Goal: Transaction & Acquisition: Book appointment/travel/reservation

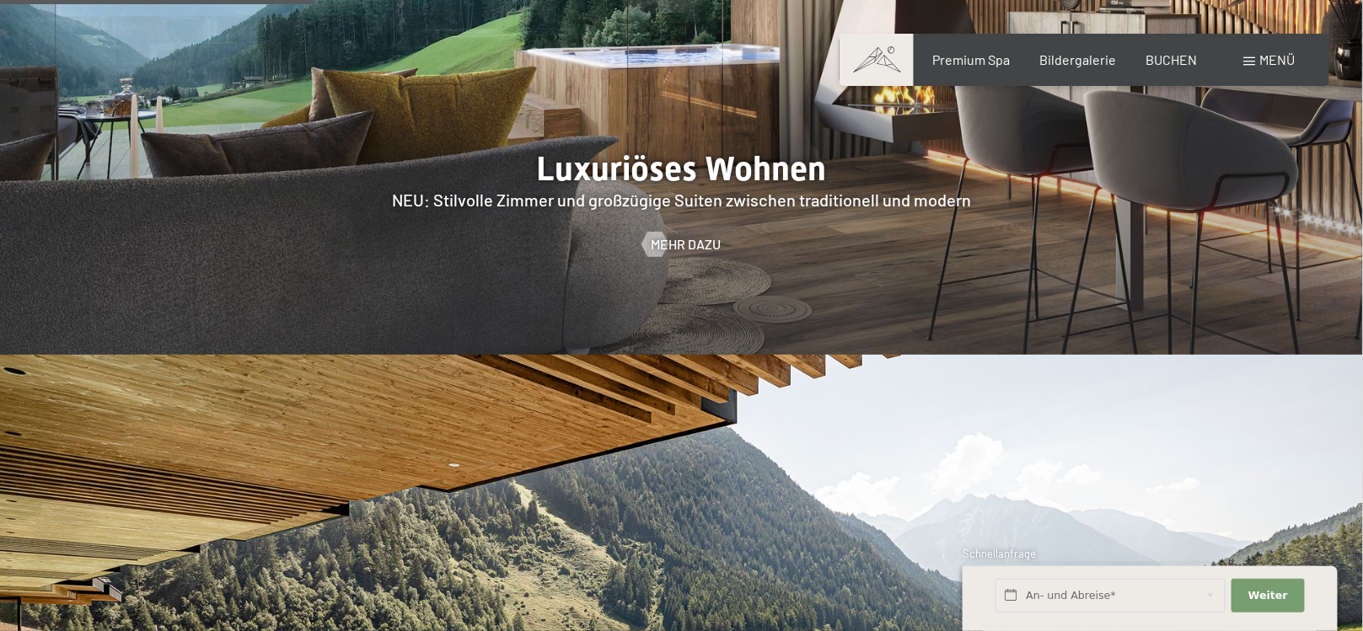
scroll to position [1601, 0]
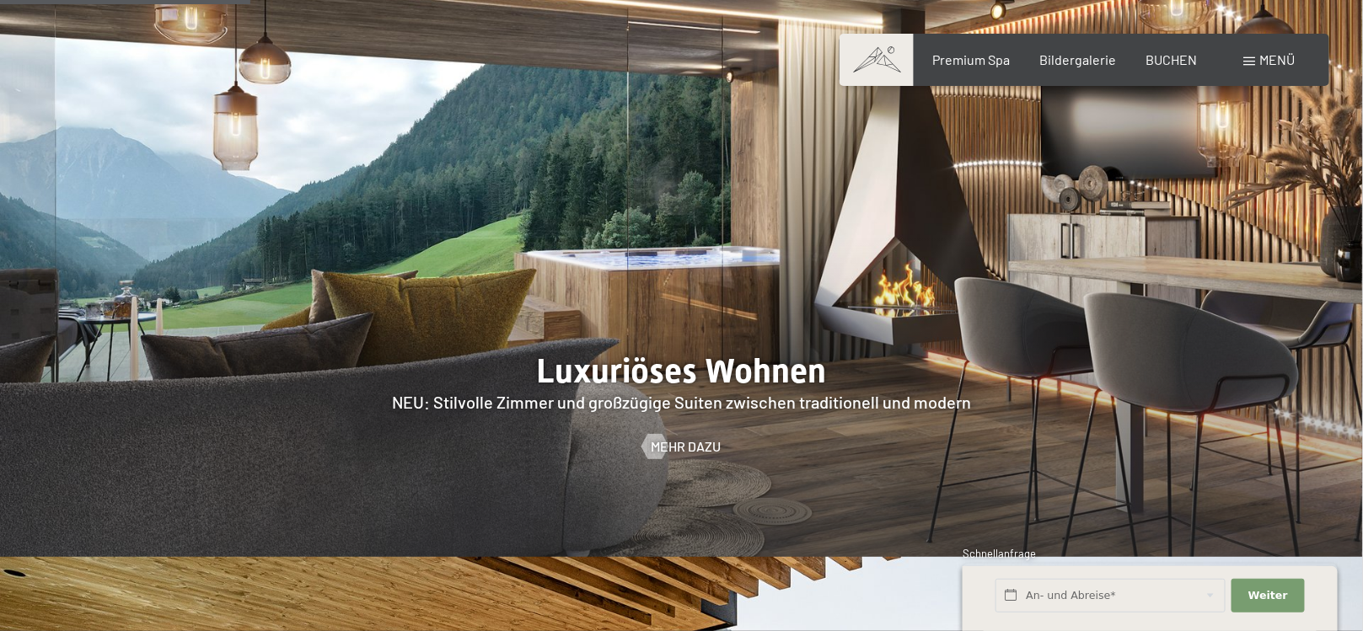
click at [464, 321] on div at bounding box center [681, 265] width 1363 height 583
click at [668, 437] on span "Mehr dazu" at bounding box center [703, 446] width 70 height 19
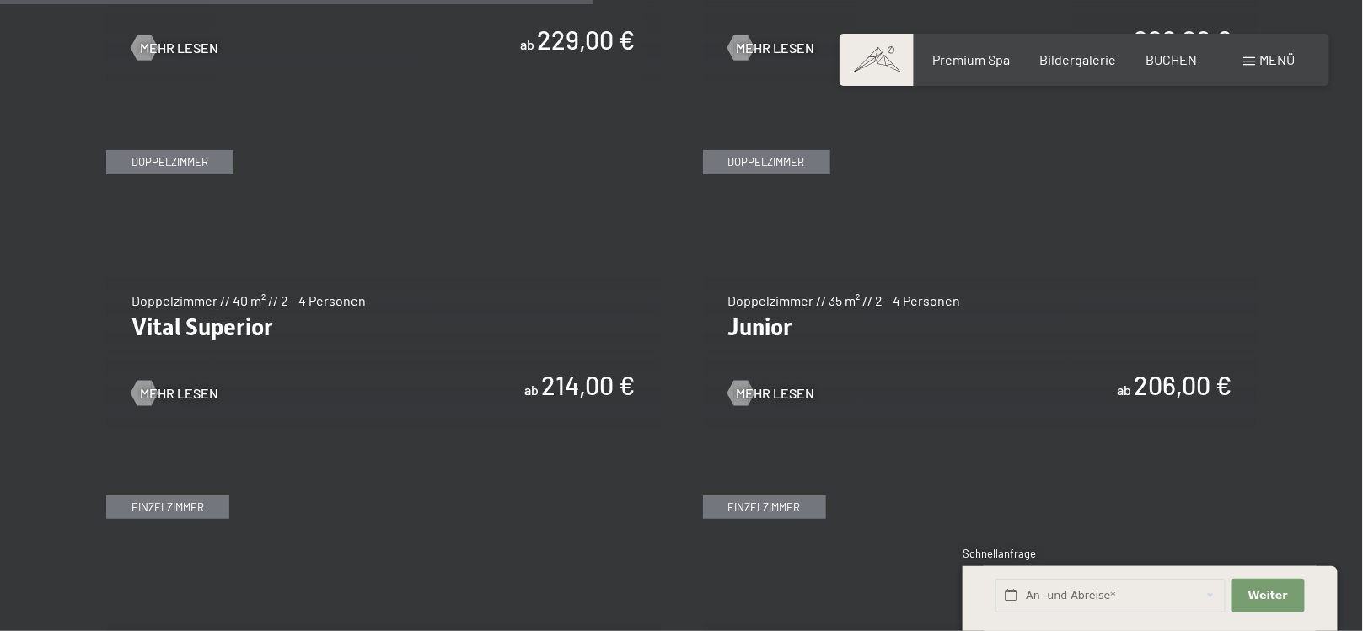
scroll to position [2360, 0]
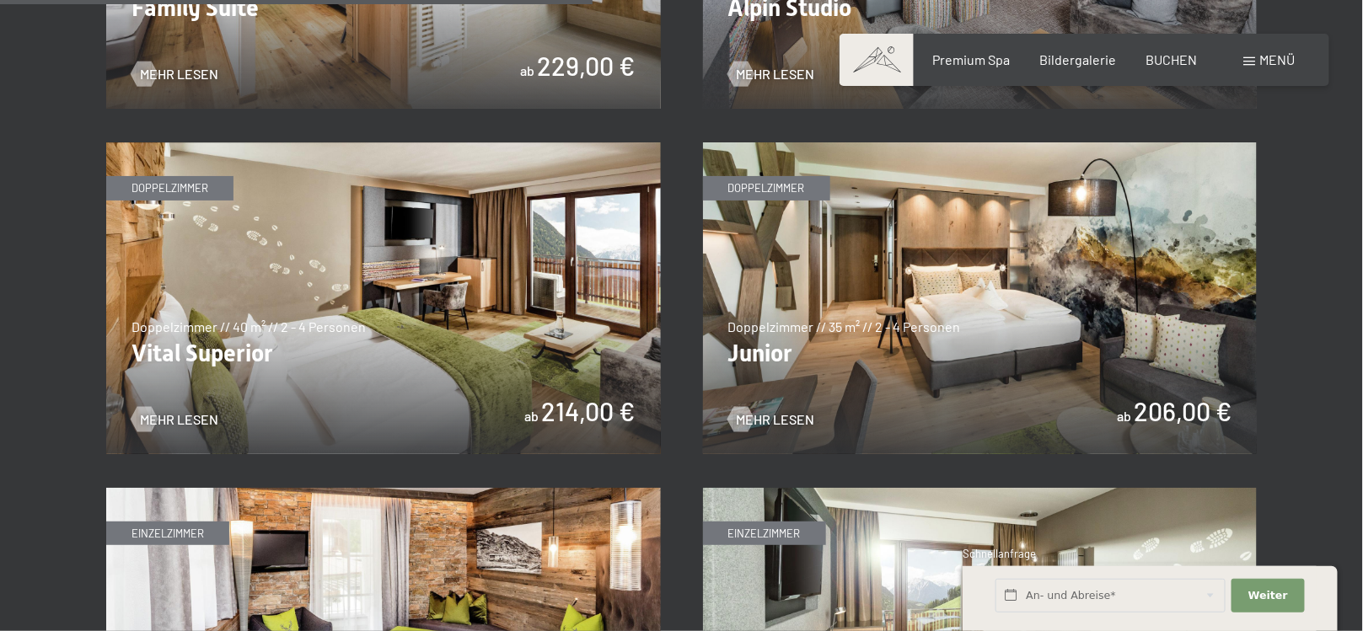
click at [804, 352] on img at bounding box center [980, 298] width 555 height 312
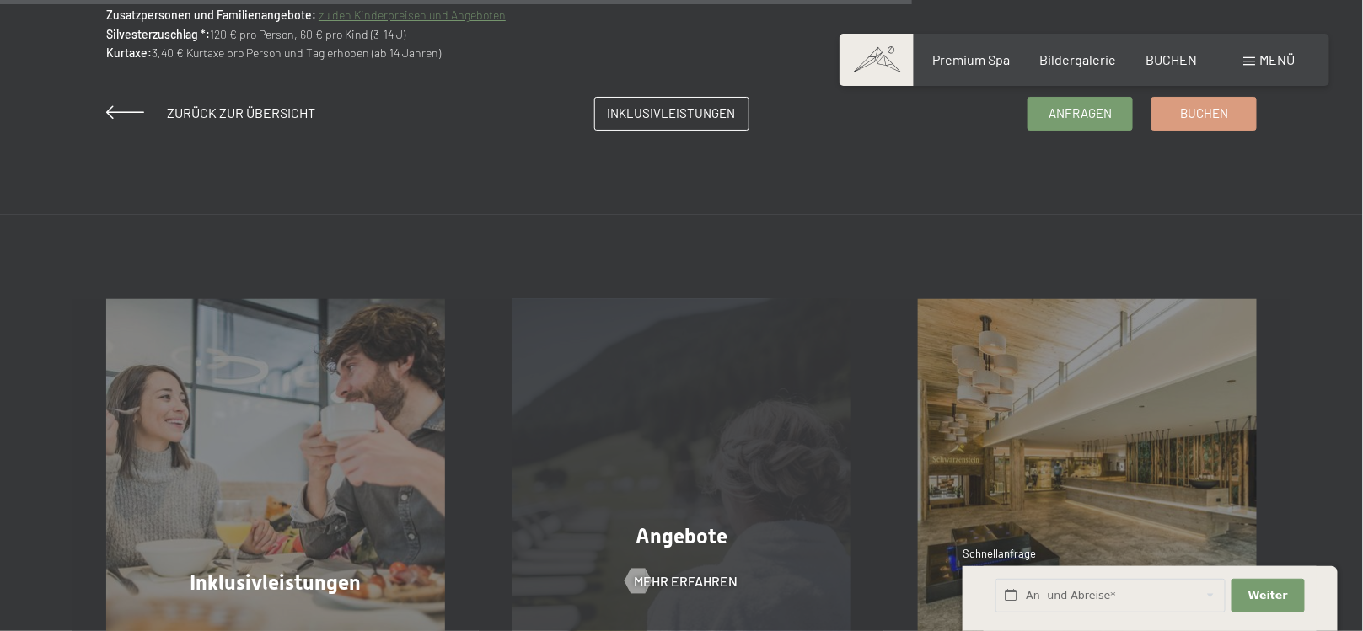
scroll to position [2023, 0]
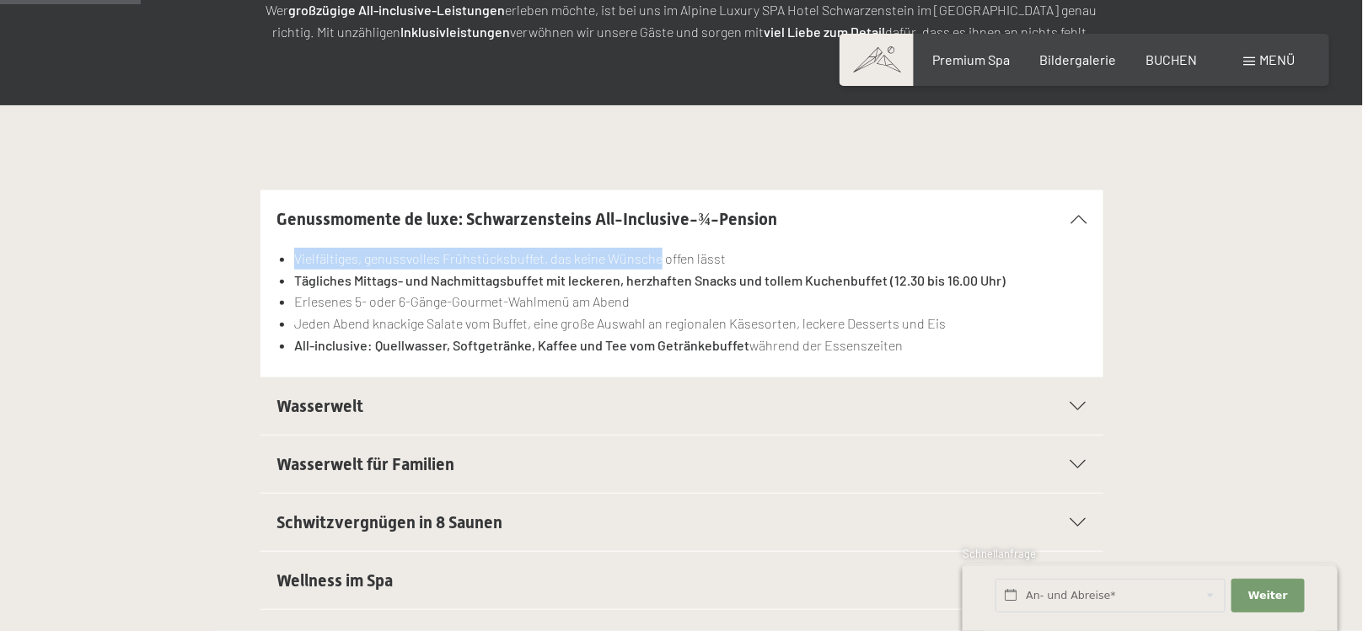
drag, startPoint x: 294, startPoint y: 263, endPoint x: 657, endPoint y: 251, distance: 362.6
click at [657, 251] on li "Vielfältiges, genussvolles Frühstücksbuffet, das keine Wünsche offen lässt" at bounding box center [689, 259] width 791 height 22
click at [577, 278] on strong "Tägliches Mittags- und Nachmittagsbuffet mit leckeren, herzhaften Snacks und to…" at bounding box center [649, 280] width 711 height 16
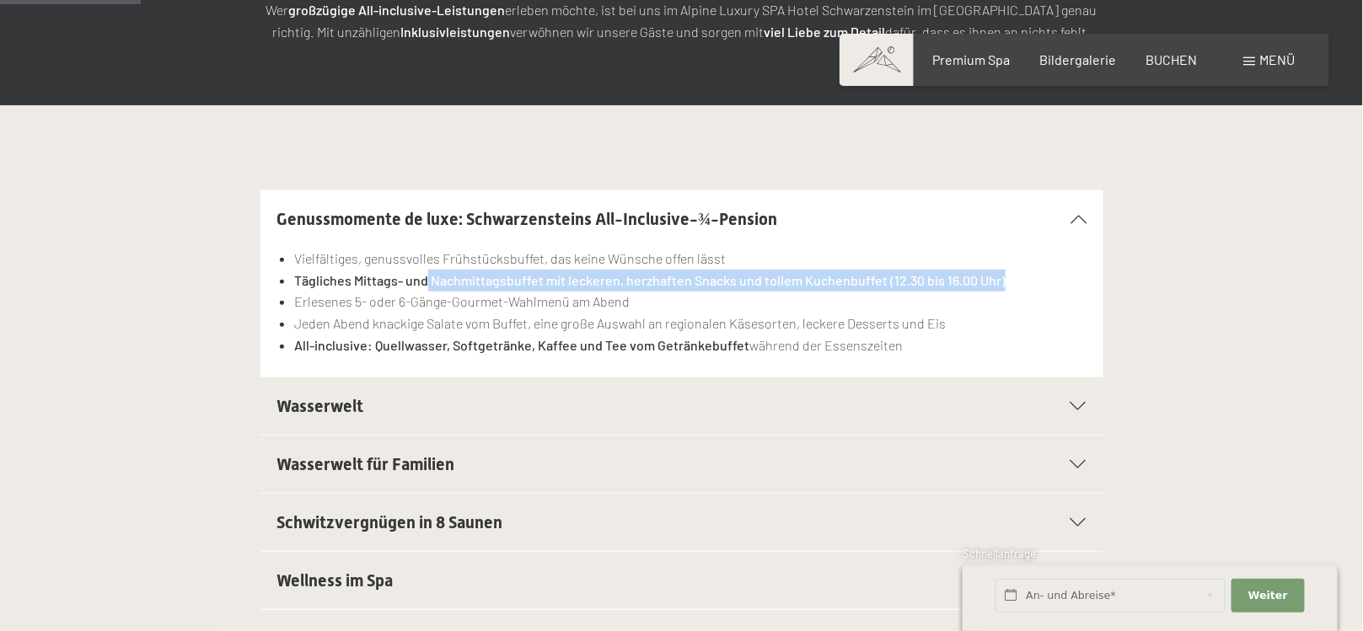
drag, startPoint x: 426, startPoint y: 281, endPoint x: 1022, endPoint y: 274, distance: 596.0
click at [1022, 274] on li "Tägliches Mittags- und Nachmittagsbuffet mit leckeren, herzhaften Snacks und to…" at bounding box center [689, 281] width 791 height 22
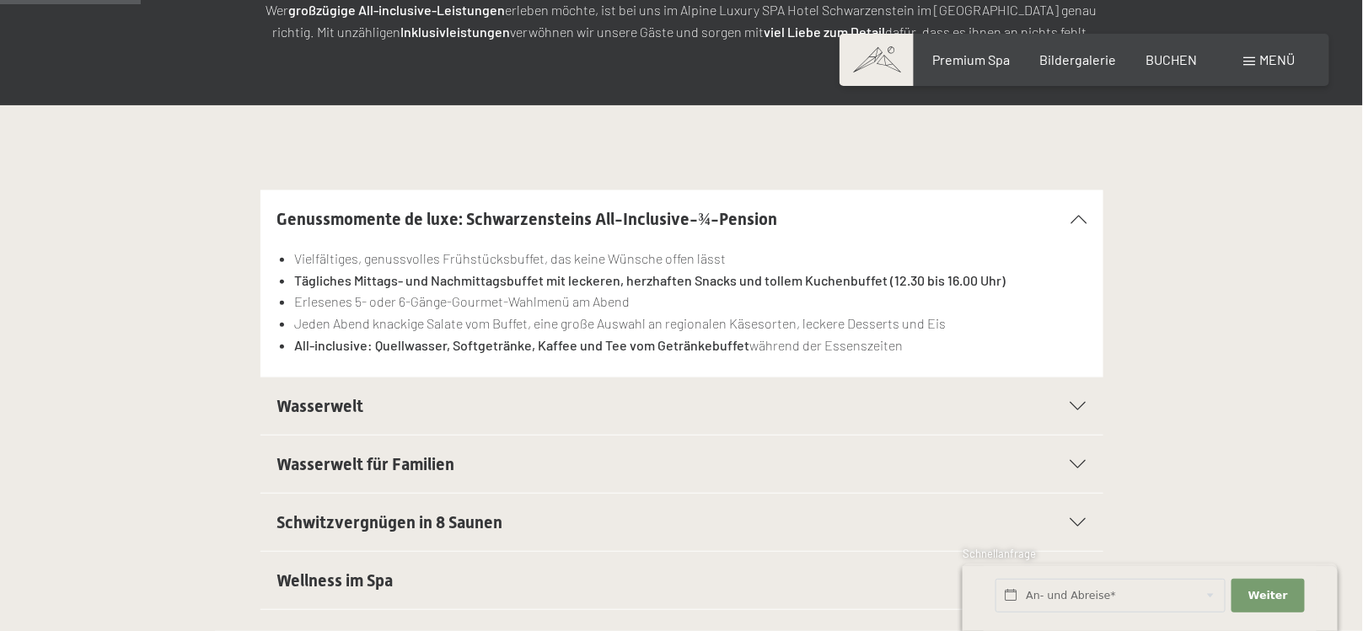
drag, startPoint x: 476, startPoint y: 303, endPoint x: 410, endPoint y: 306, distance: 66.7
click at [475, 303] on li "Erlesenes 5- oder 6-Gänge-Gourmet-Wahlmenü am Abend" at bounding box center [689, 302] width 791 height 22
drag, startPoint x: 353, startPoint y: 303, endPoint x: 641, endPoint y: 299, distance: 288.3
click at [641, 299] on li "Erlesenes 5- oder 6-Gänge-Gourmet-Wahlmenü am Abend" at bounding box center [689, 302] width 791 height 22
drag, startPoint x: 408, startPoint y: 328, endPoint x: 611, endPoint y: 326, distance: 203.1
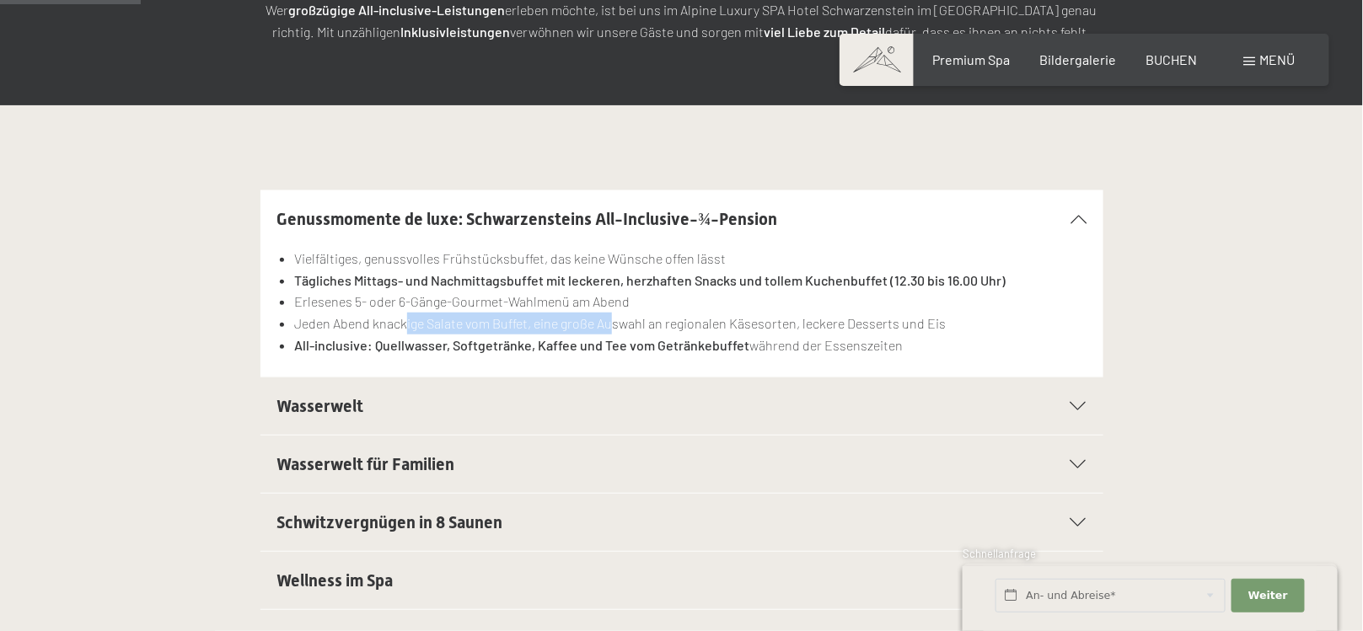
click at [611, 326] on li "Jeden Abend knackige Salate vom Buffet, eine große Auswahl an regionalen Käseso…" at bounding box center [689, 324] width 791 height 22
drag, startPoint x: 384, startPoint y: 344, endPoint x: 481, endPoint y: 345, distance: 97.8
click at [481, 345] on strong "All-inclusive: Quellwasser, Softgetränke, Kaffee und Tee vom Getränkebuffet" at bounding box center [521, 345] width 455 height 16
click at [592, 345] on strong "All-inclusive: Quellwasser, Softgetränke, Kaffee und Tee vom Getränkebuffet" at bounding box center [521, 345] width 455 height 16
click at [607, 342] on strong "All-inclusive: Quellwasser, Softgetränke, Kaffee und Tee vom Getränkebuffet" at bounding box center [521, 345] width 455 height 16
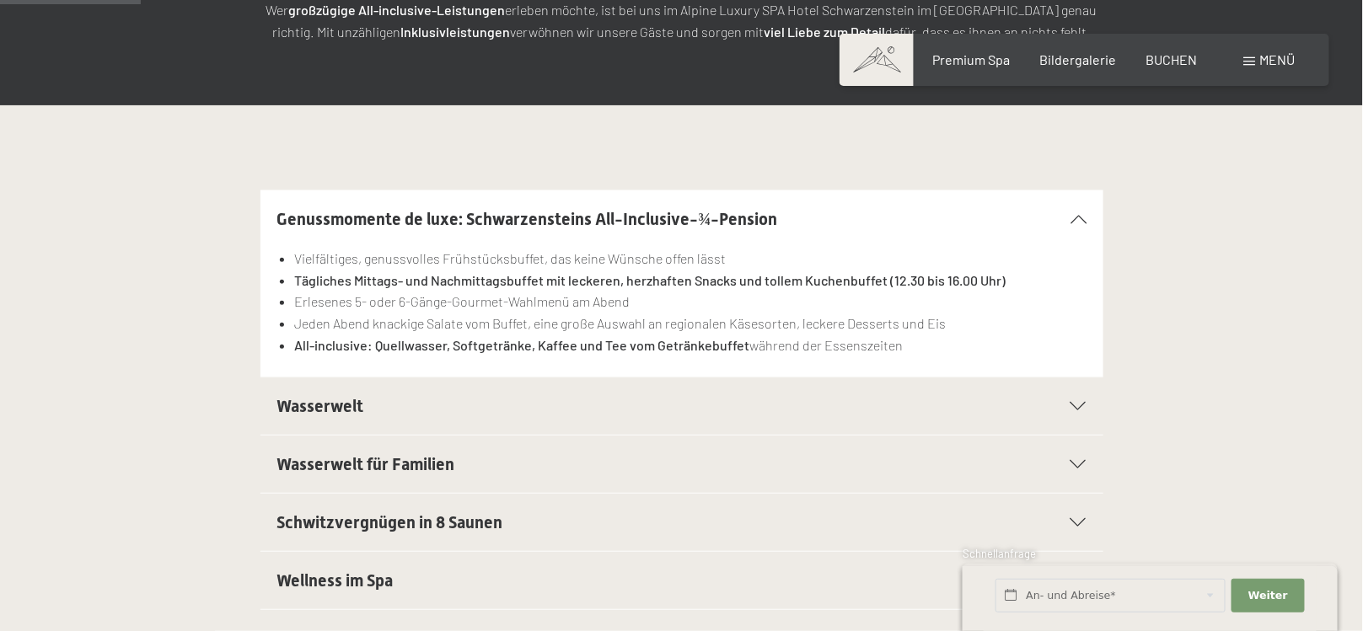
drag, startPoint x: 644, startPoint y: 341, endPoint x: 892, endPoint y: 337, distance: 247.8
click at [892, 337] on li "All-inclusive: Quellwasser, Softgetränke, Kaffee und Tee vom Getränkebuffet wäh…" at bounding box center [689, 346] width 791 height 22
click at [914, 341] on li "All-inclusive: Quellwasser, Softgetränke, Kaffee und Tee vom Getränkebuffet wäh…" at bounding box center [689, 346] width 791 height 22
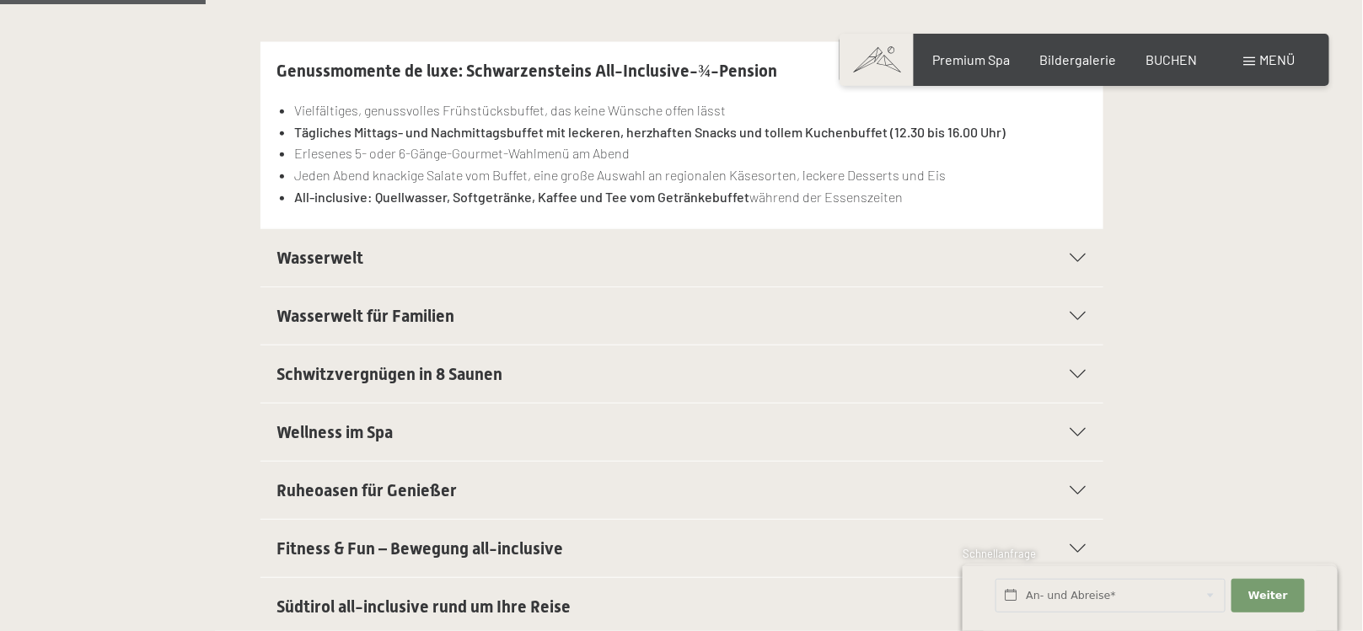
scroll to position [505, 0]
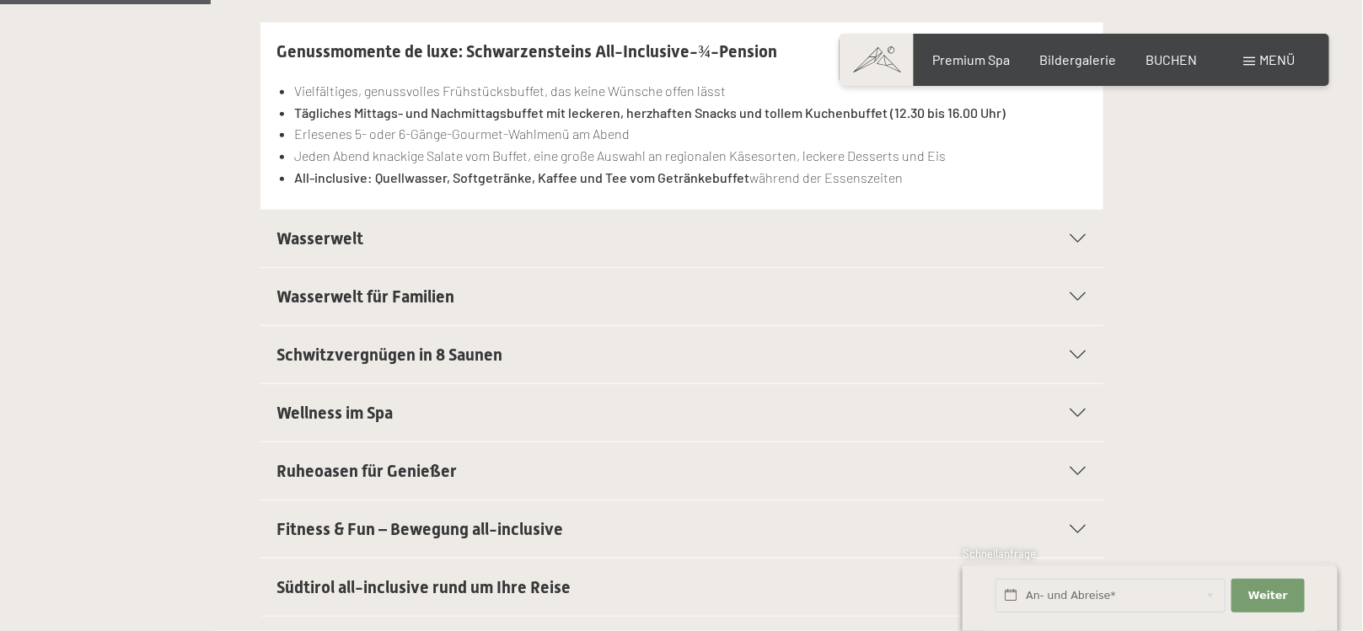
click at [388, 408] on span "Wellness im Spa" at bounding box center [335, 413] width 116 height 20
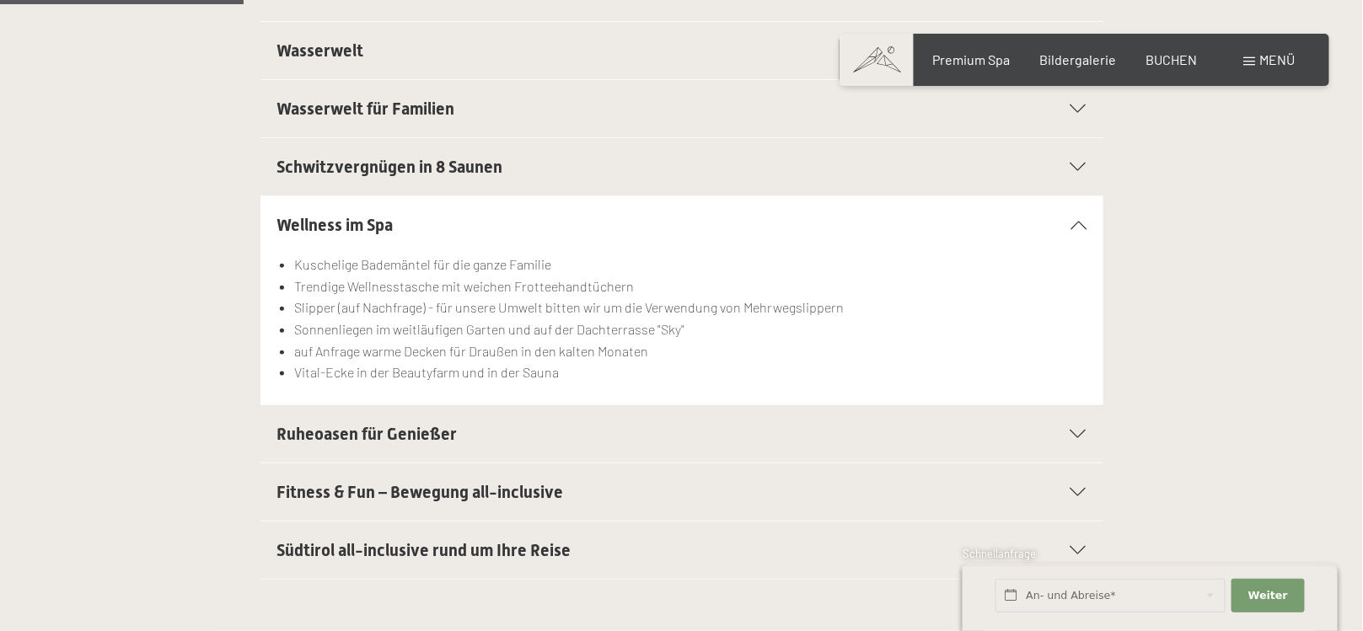
scroll to position [590, 0]
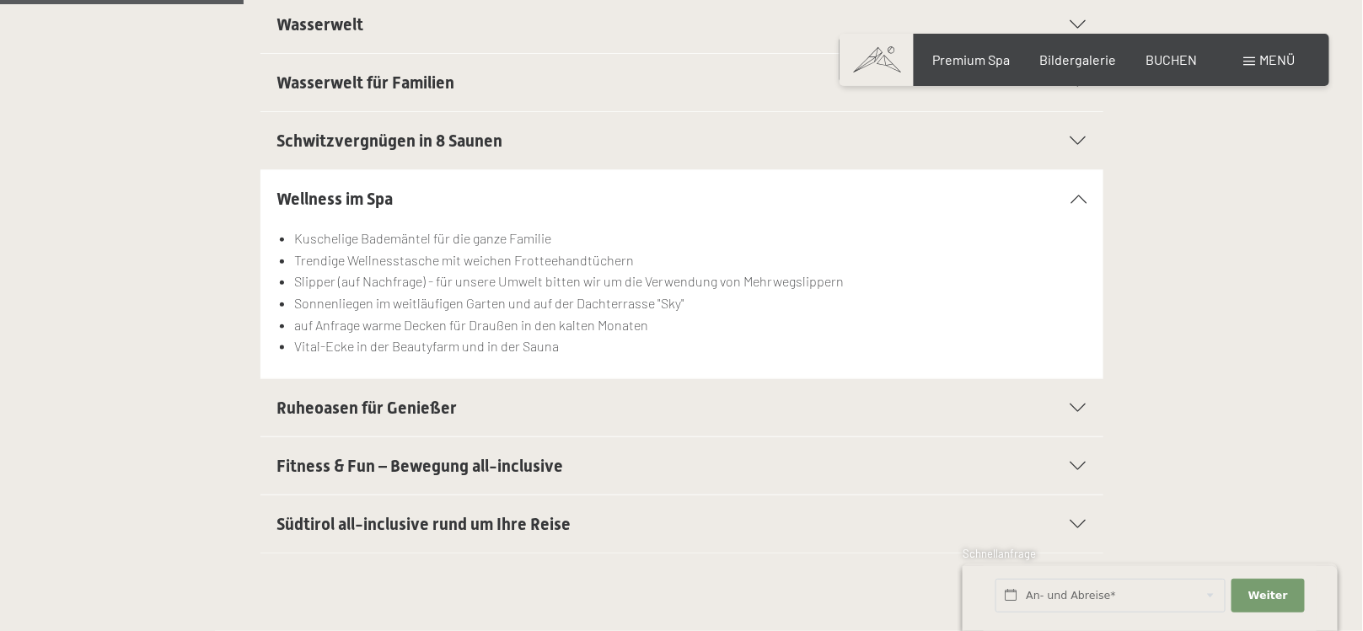
click at [1002, 69] on div "Buchen Anfragen Premium Spa Bildergalerie BUCHEN Menü DE IT EN Gutschein Bilder…" at bounding box center [1084, 60] width 422 height 19
click at [996, 57] on span "Premium Spa" at bounding box center [971, 57] width 78 height 16
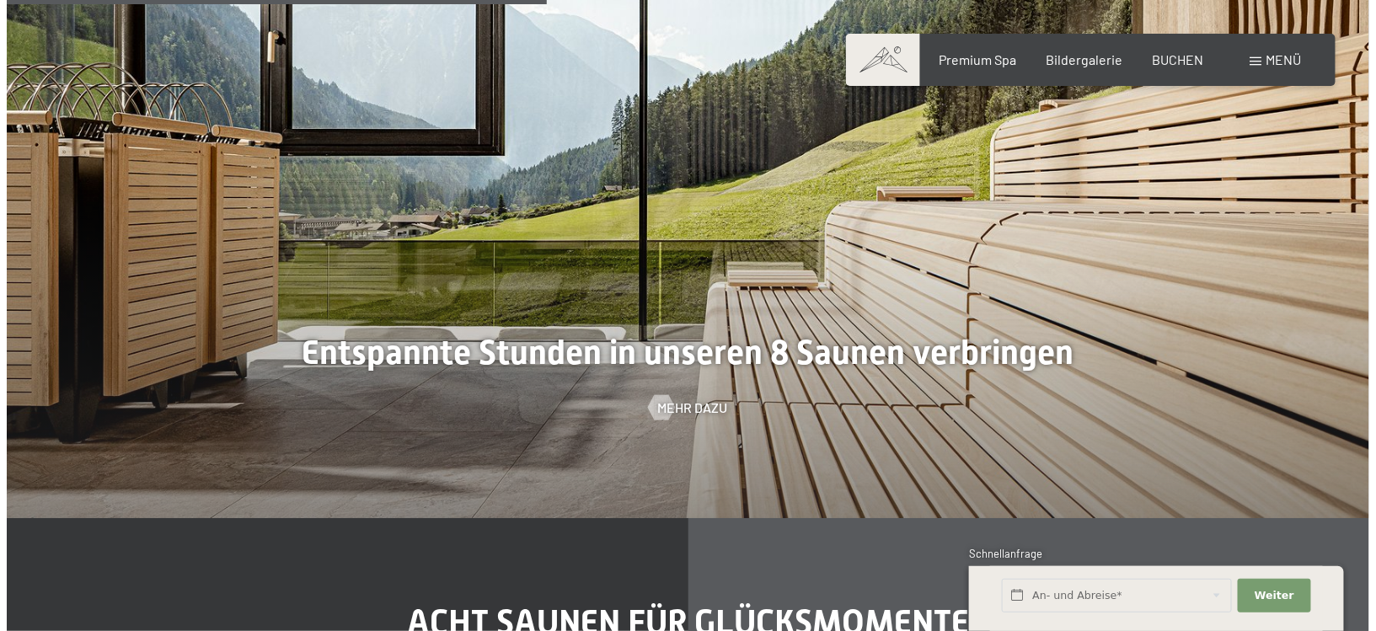
scroll to position [4657, 0]
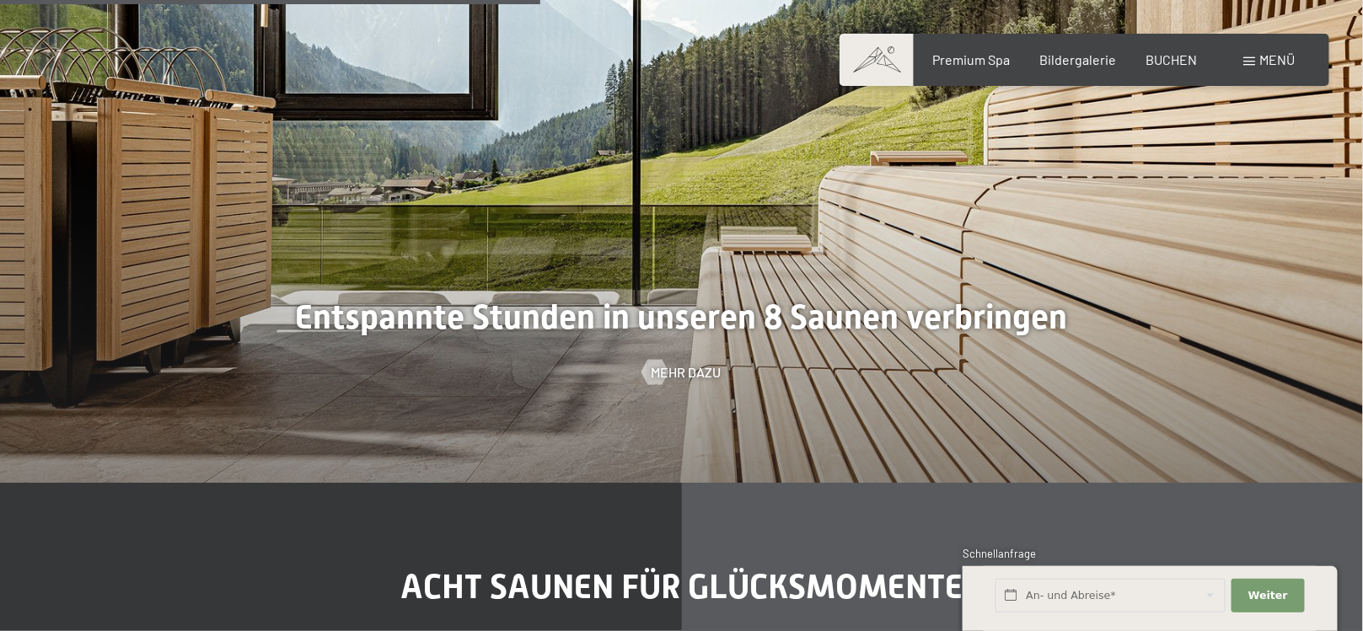
click at [695, 330] on div at bounding box center [681, 167] width 1363 height 631
click at [690, 363] on span "Mehr dazu" at bounding box center [703, 372] width 70 height 19
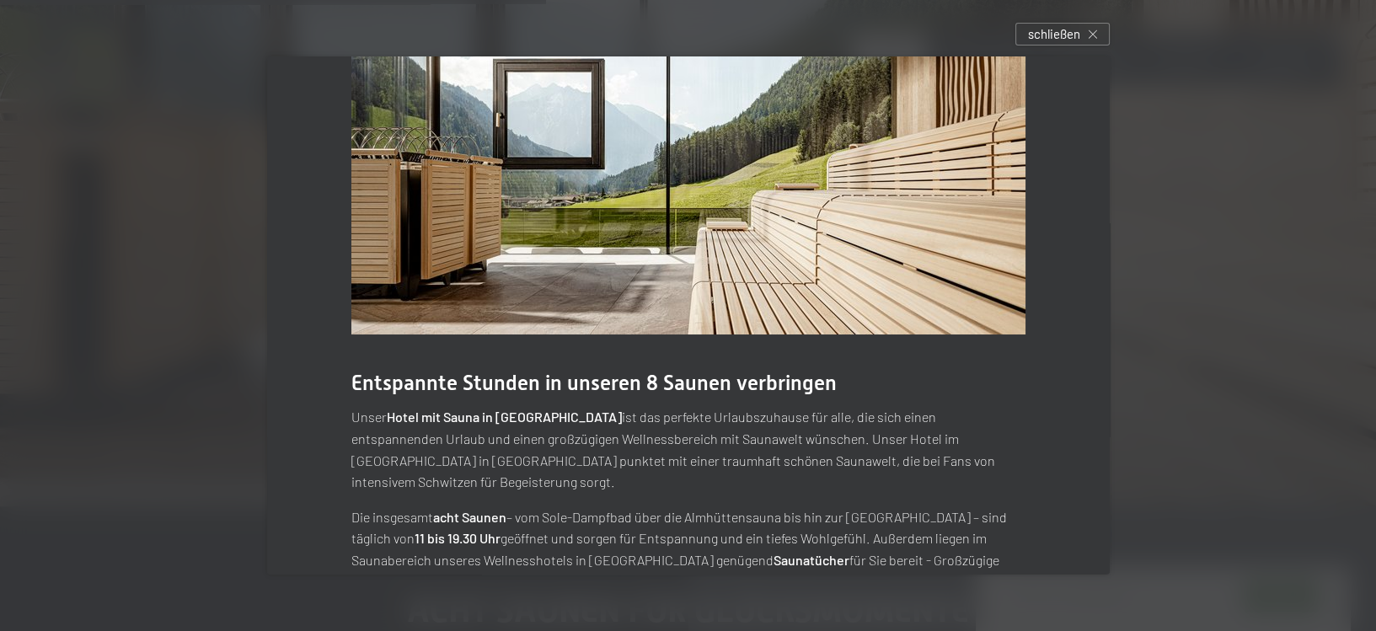
scroll to position [217, 0]
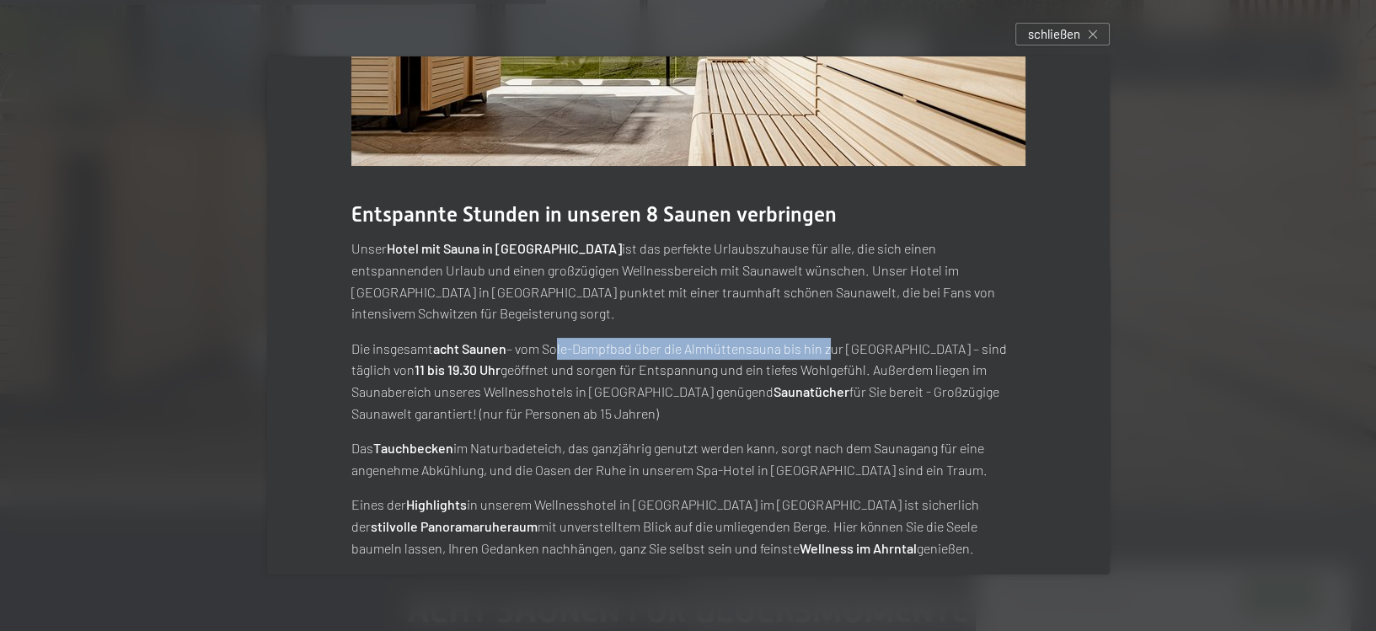
drag, startPoint x: 560, startPoint y: 325, endPoint x: 821, endPoint y: 326, distance: 261.3
click at [821, 338] on p "Die insgesamt acht Saunen – vom Sole-Dampfbad über die Almhüttensauna bis hin z…" at bounding box center [688, 381] width 674 height 86
click at [778, 357] on p "Die insgesamt acht Saunen – vom Sole-Dampfbad über die Almhüttensauna bis hin z…" at bounding box center [688, 381] width 674 height 86
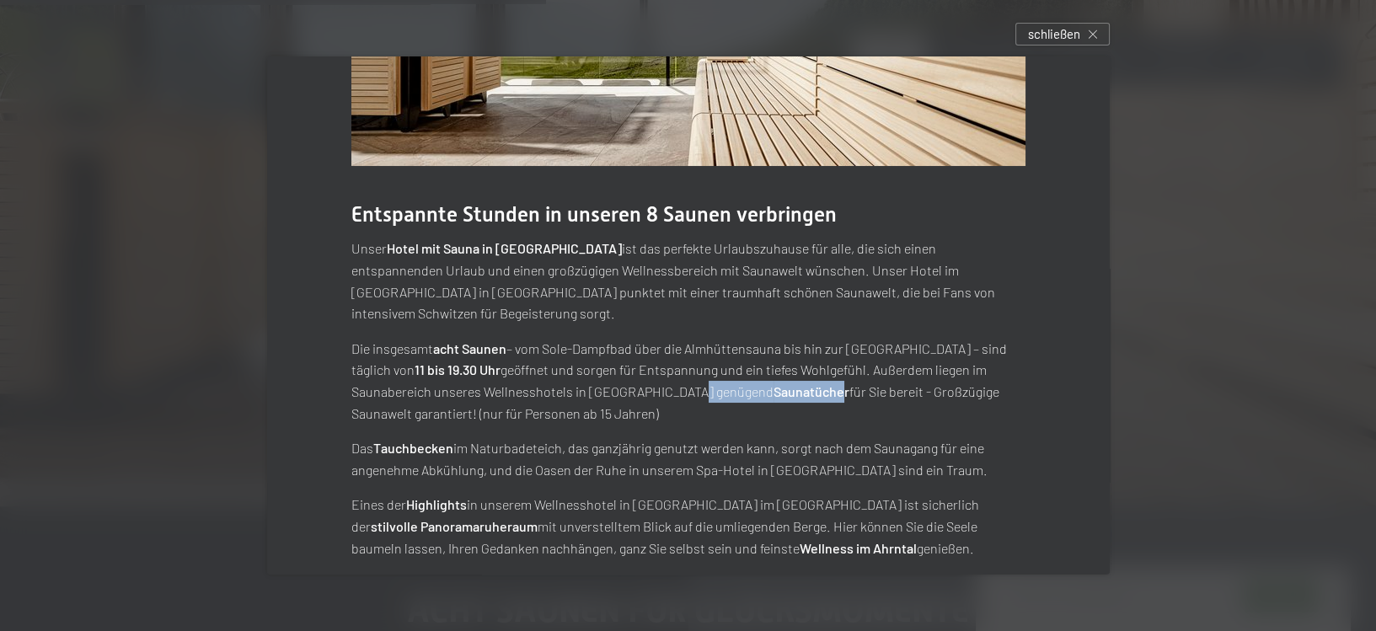
drag, startPoint x: 594, startPoint y: 368, endPoint x: 676, endPoint y: 367, distance: 81.8
click at [677, 368] on p "Die insgesamt acht Saunen – vom Sole-Dampfbad über die Almhüttensauna bis hin z…" at bounding box center [688, 381] width 674 height 86
click at [618, 394] on p "Die insgesamt acht Saunen – vom Sole-Dampfbad über die Almhüttensauna bis hin z…" at bounding box center [688, 381] width 674 height 86
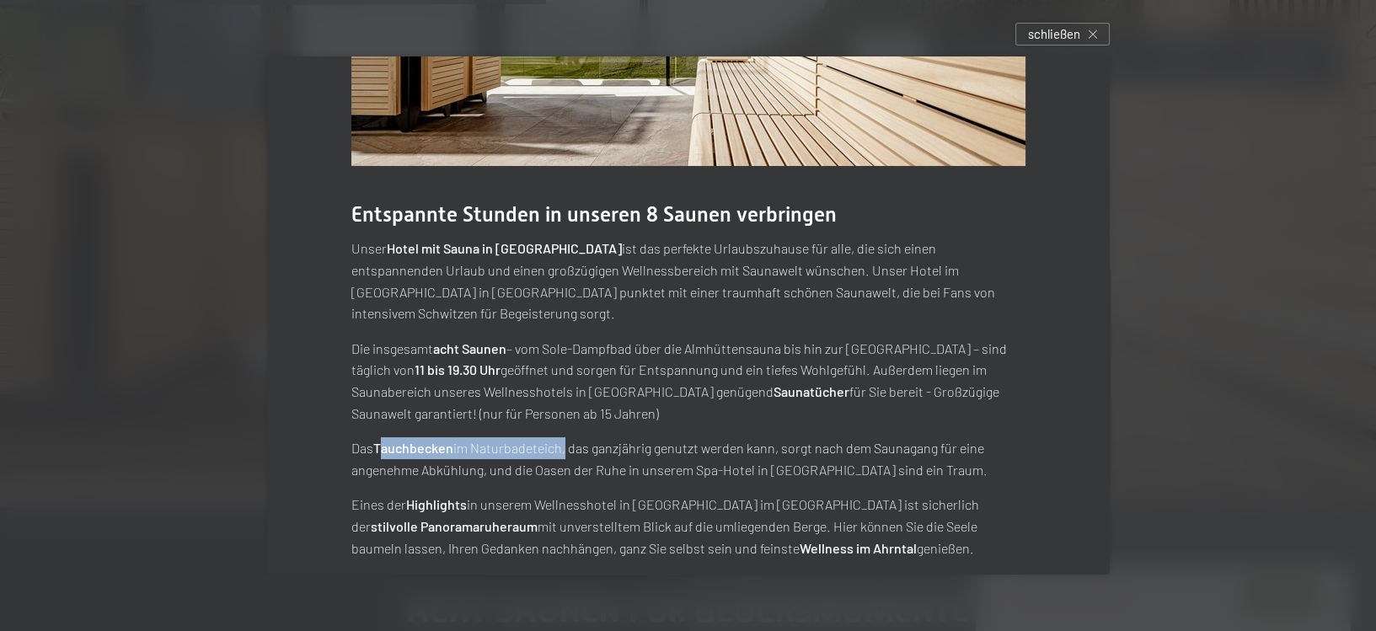
drag, startPoint x: 380, startPoint y: 422, endPoint x: 561, endPoint y: 421, distance: 181.2
click at [561, 437] on p "Das Tauchbecken im Naturbadeteich, das ganzjährig genutzt werden kann, sorgt na…" at bounding box center [688, 458] width 674 height 43
click at [545, 440] on p "Das Tauchbecken im Naturbadeteich, das ganzjährig genutzt werden kann, sorgt na…" at bounding box center [688, 458] width 674 height 43
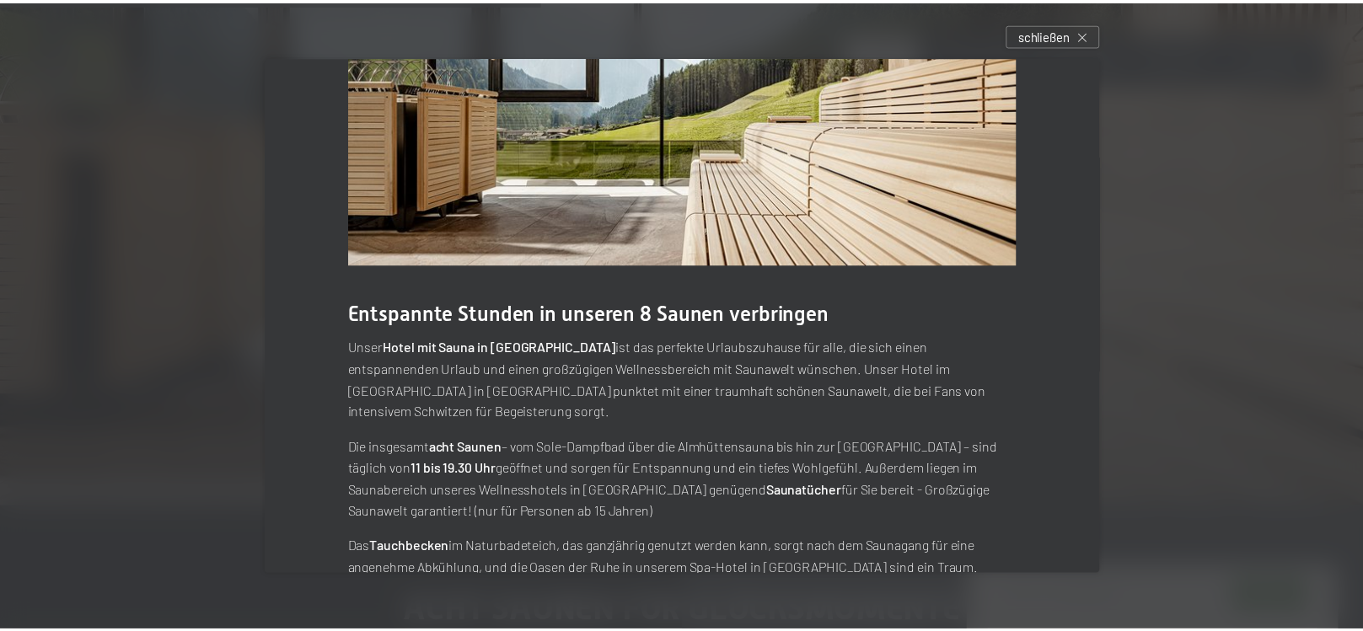
scroll to position [0, 0]
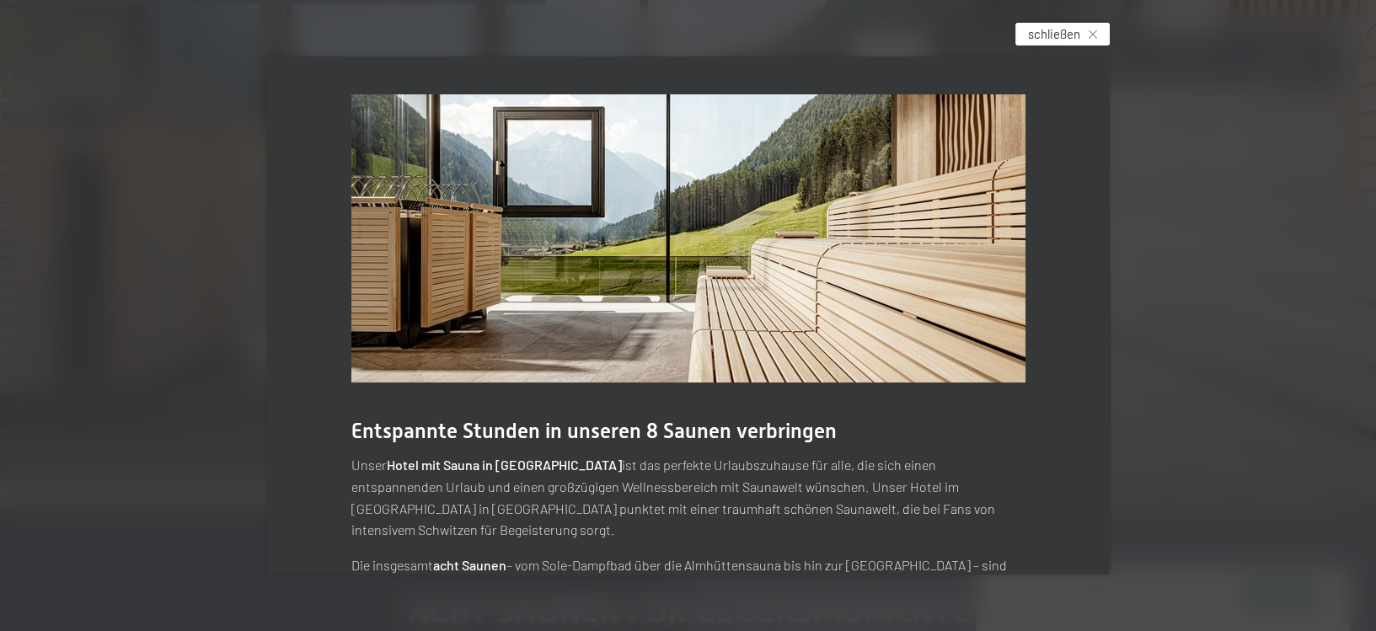
click at [1056, 26] on span "schließen" at bounding box center [1054, 34] width 52 height 18
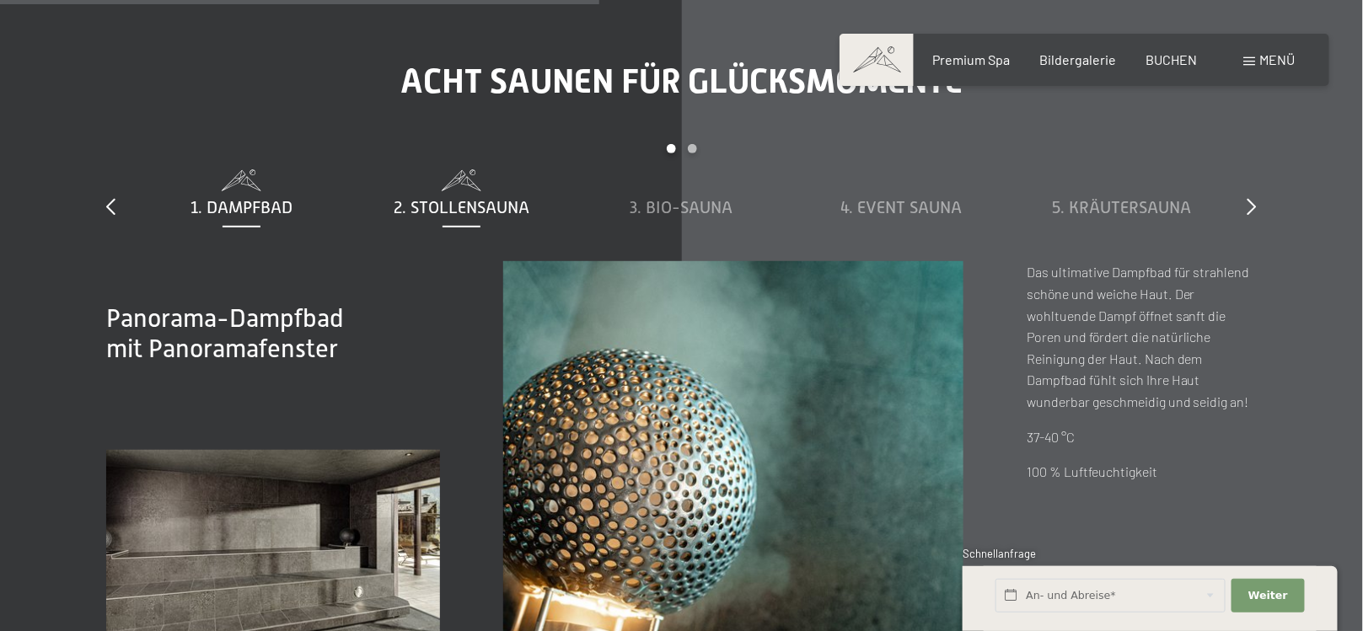
click at [486, 171] on div "2. Stollensauna" at bounding box center [461, 194] width 203 height 49
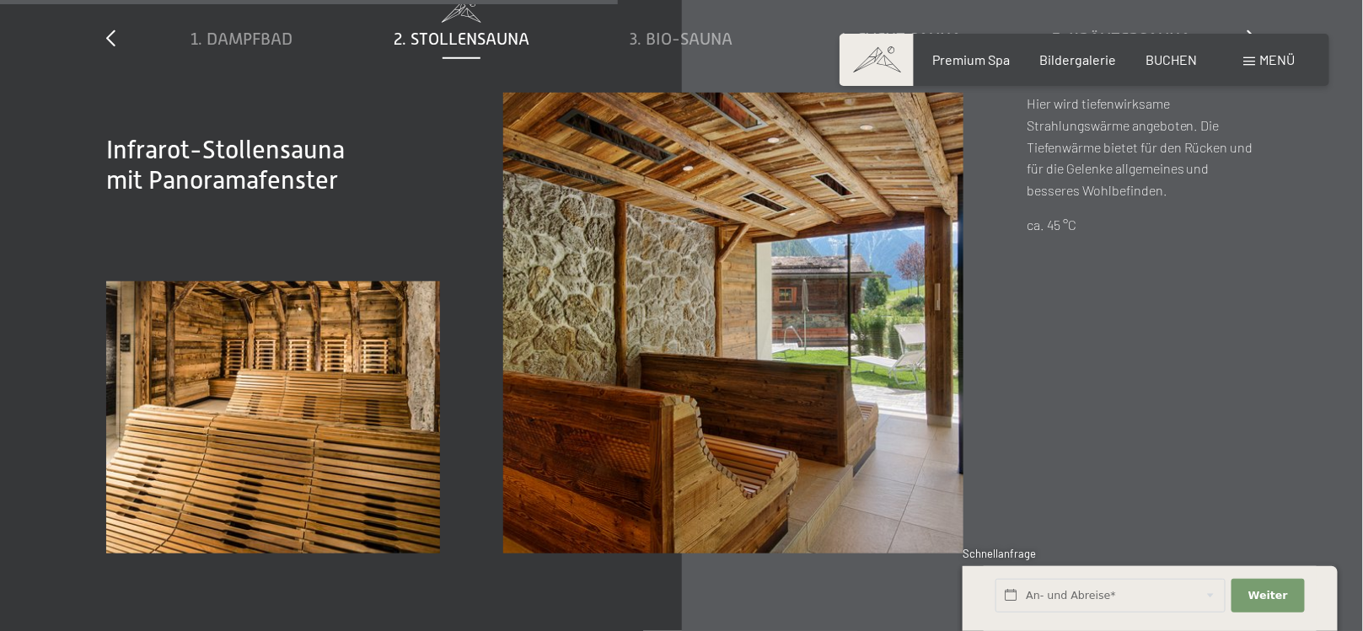
scroll to position [5247, 0]
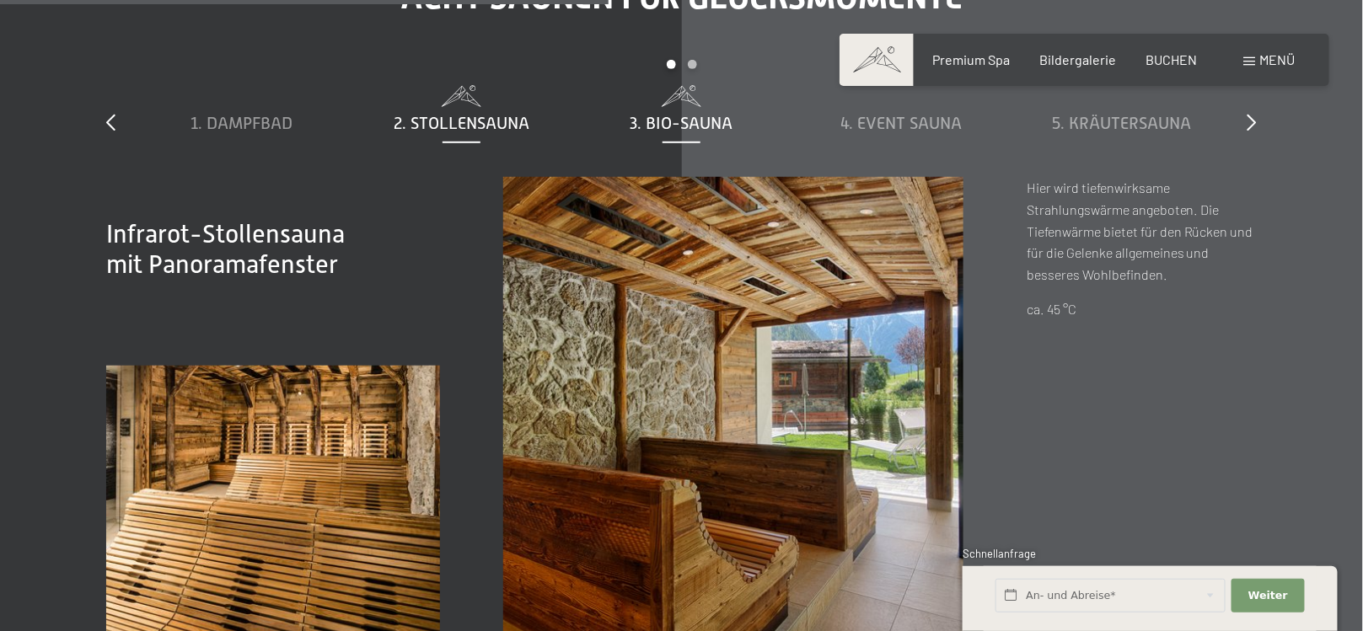
click at [683, 114] on span "3. Bio-Sauna" at bounding box center [681, 123] width 103 height 19
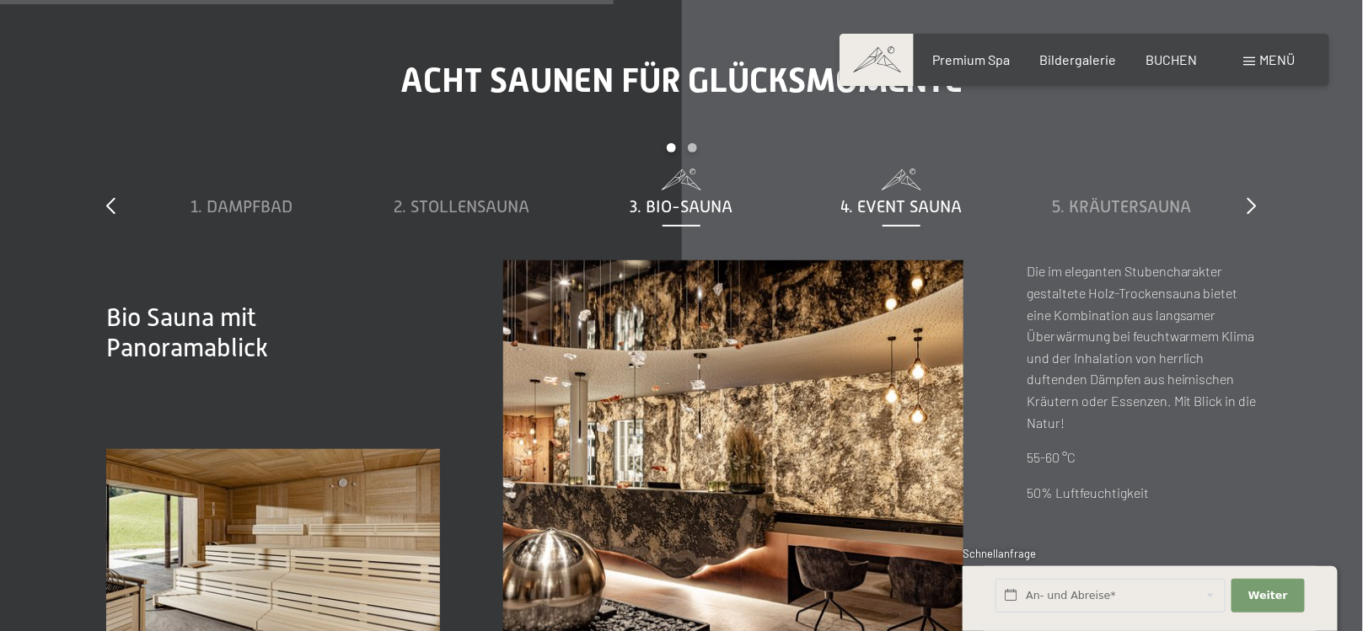
scroll to position [5163, 0]
click at [880, 198] on span "4. Event Sauna" at bounding box center [901, 207] width 121 height 19
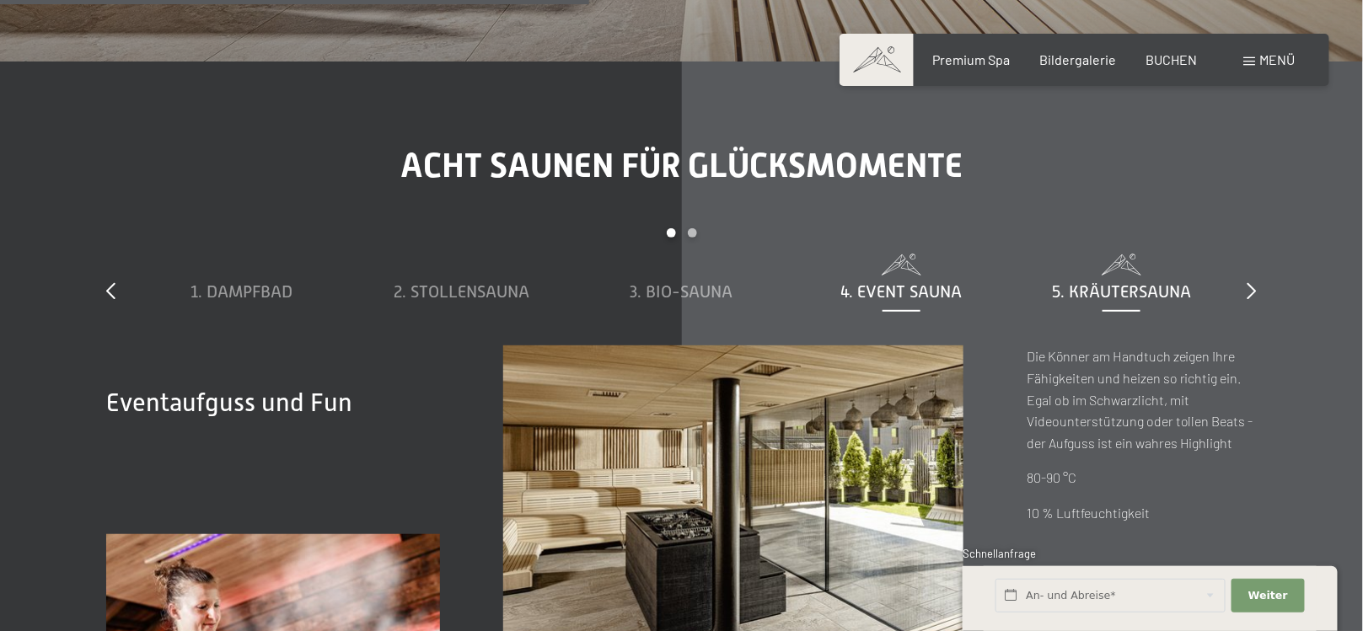
click at [1111, 255] on span at bounding box center [1121, 265] width 203 height 21
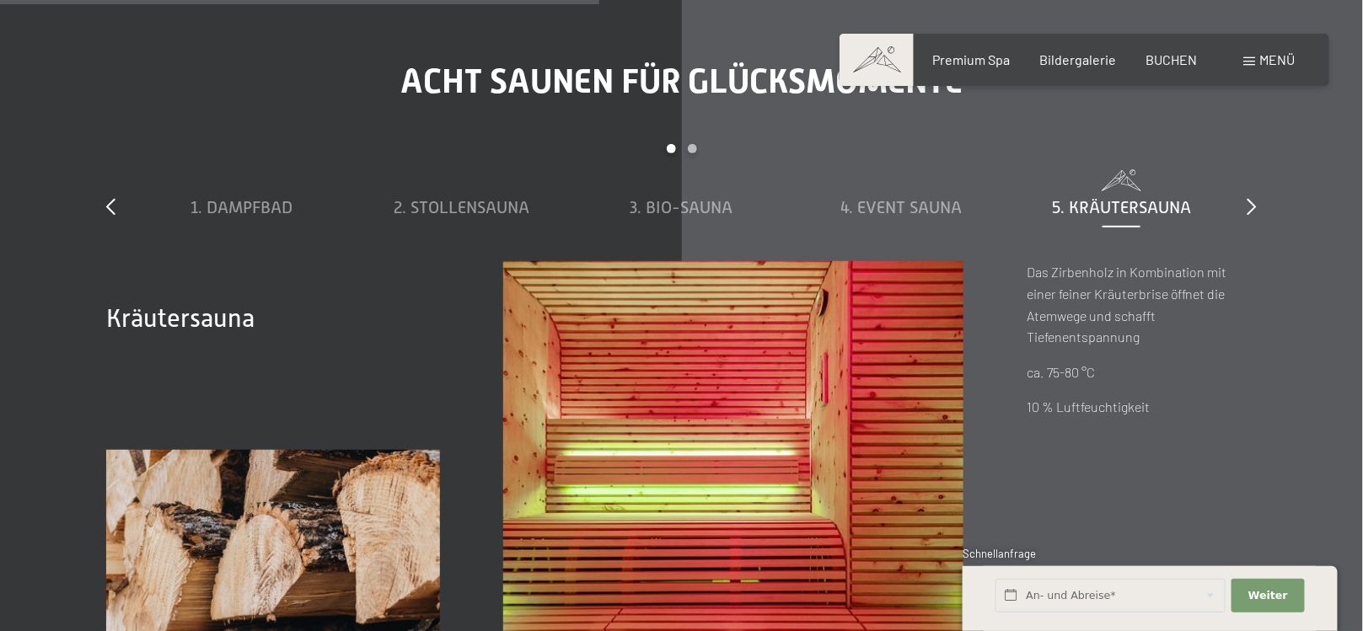
click at [1258, 180] on div "Acht Saunen für Glücksmomente slide 1 to 5 of 8 1. Dampfbad 2. Stollensauna 3. …" at bounding box center [681, 392] width 1277 height 660
click at [1252, 198] on icon at bounding box center [1251, 206] width 9 height 17
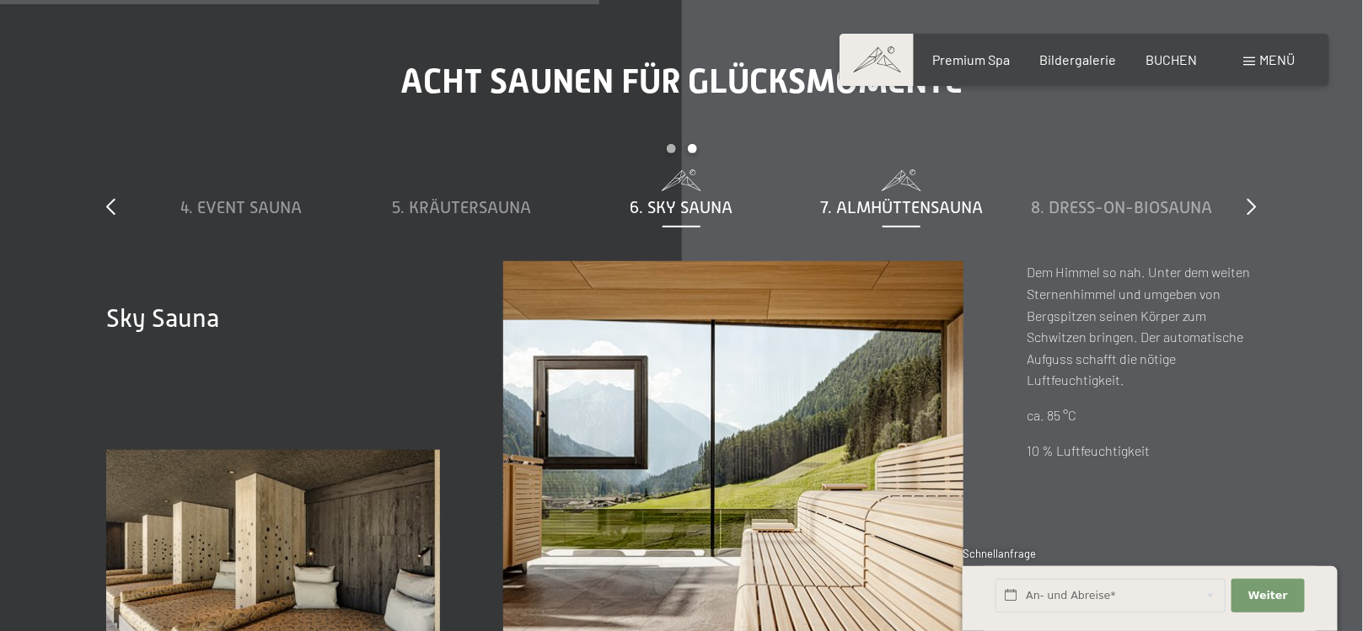
click at [954, 198] on span "7. Almhüttensauna" at bounding box center [901, 207] width 163 height 19
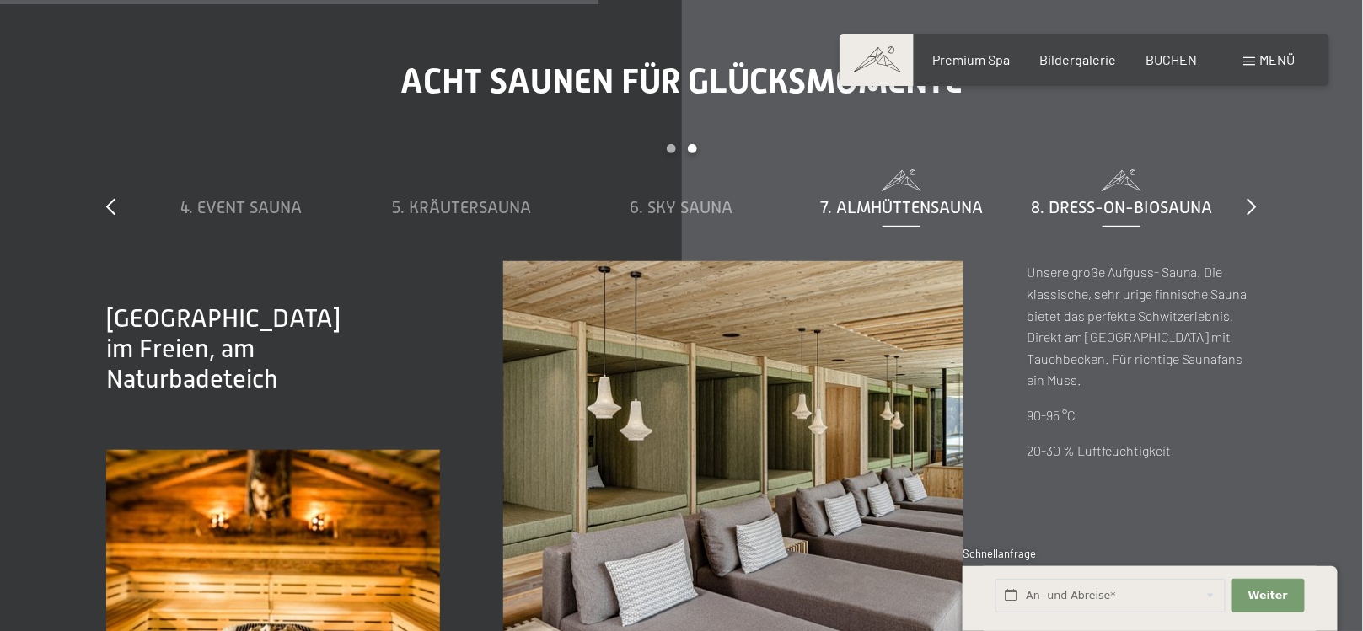
click at [1119, 196] on div "8. Dress-on-Biosauna" at bounding box center [1121, 208] width 203 height 24
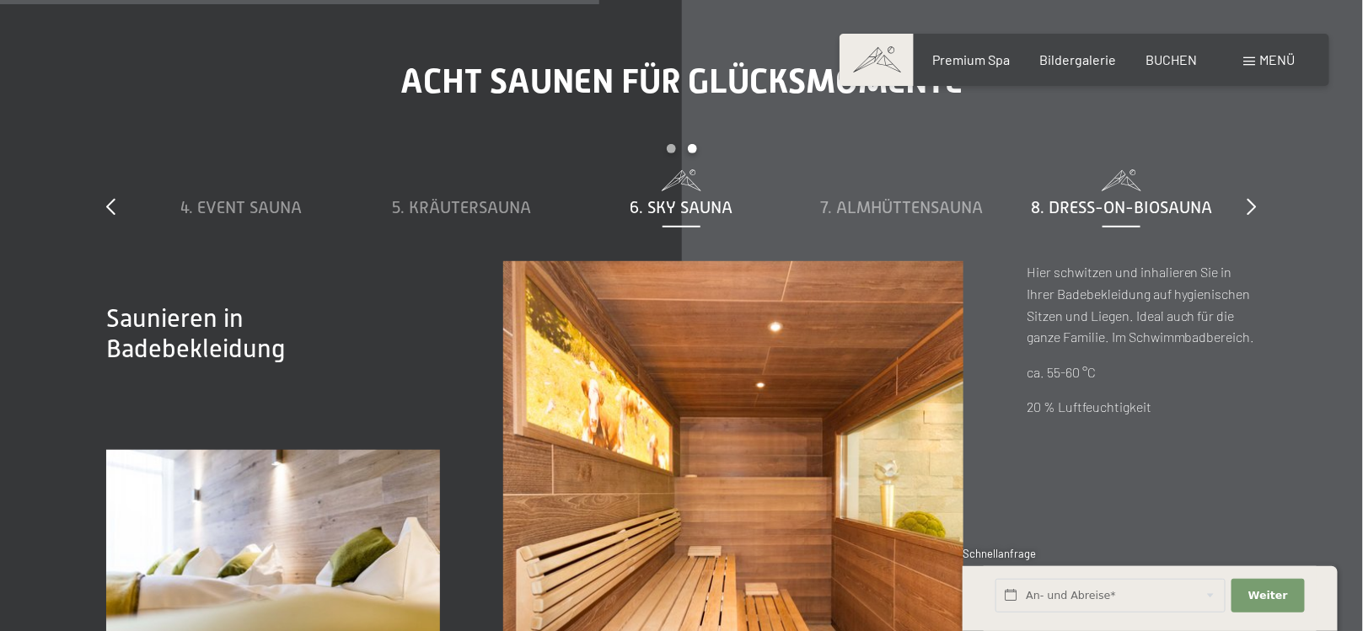
click at [710, 198] on span "6. Sky Sauna" at bounding box center [681, 207] width 103 height 19
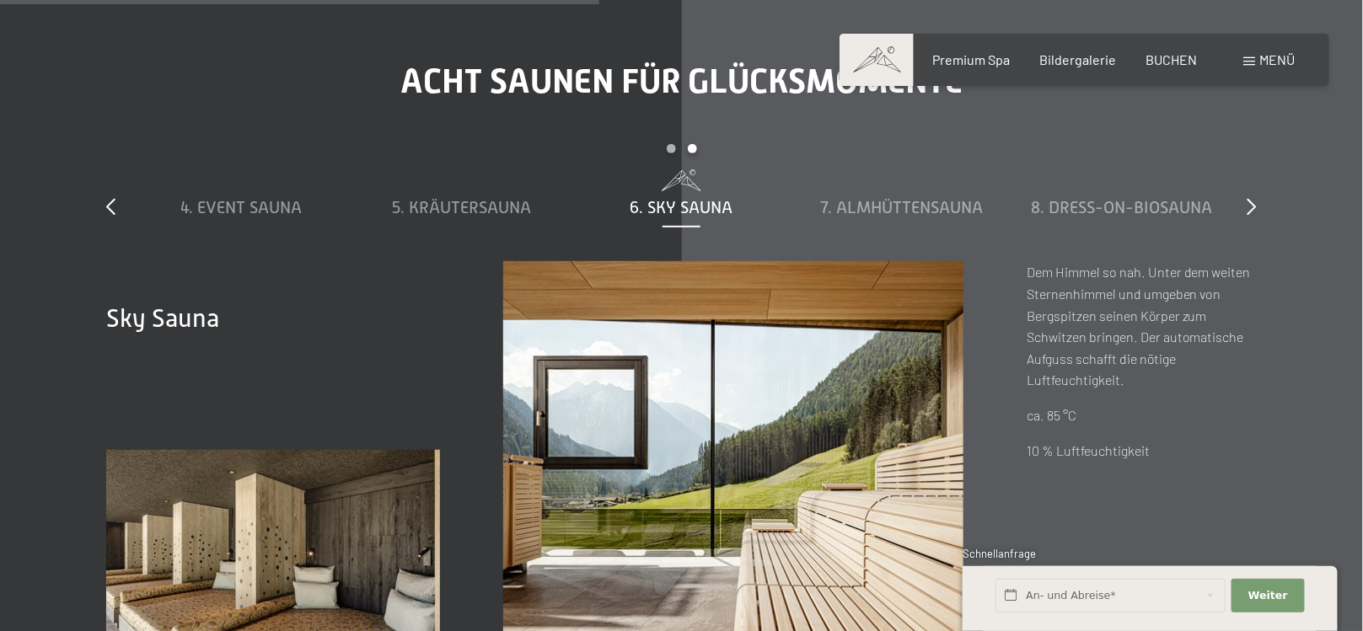
click at [1244, 182] on div "slide 4 to 8 of 8 1. Dampfbad 2. Stollensauna 3. Bio-Sauna 4. Event Sauna 5. Kr…" at bounding box center [681, 202] width 1151 height 117
click at [1247, 198] on icon at bounding box center [1251, 206] width 9 height 17
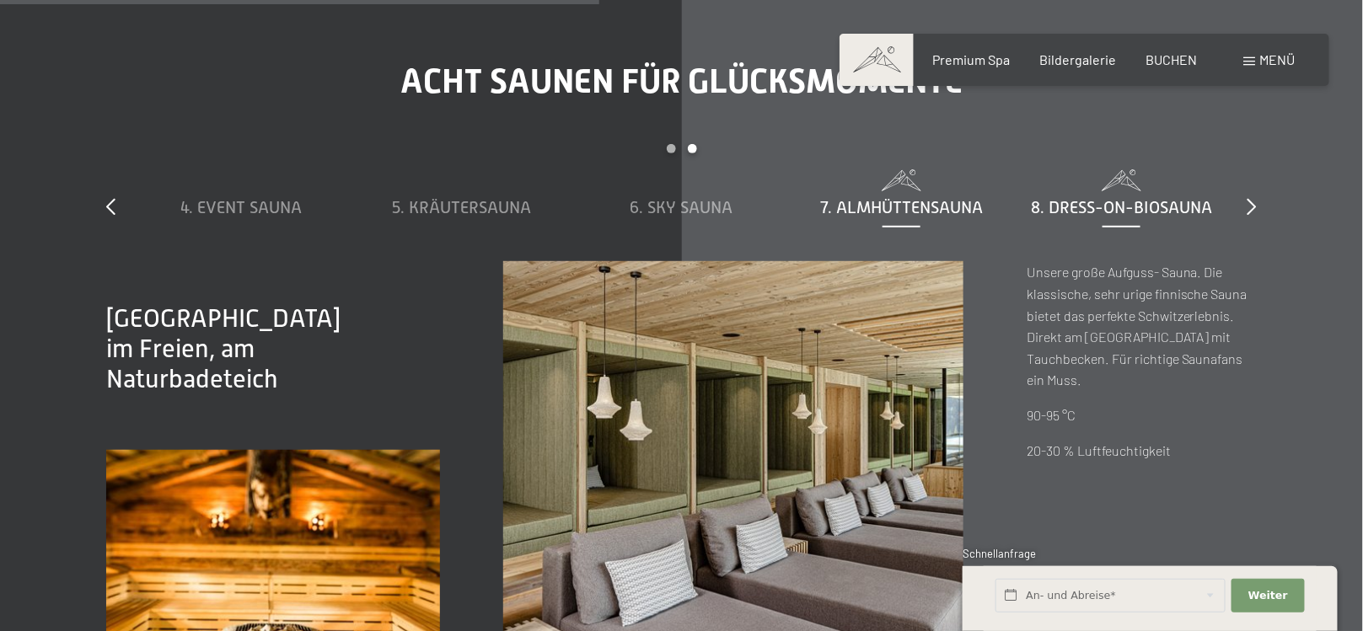
click at [1162, 198] on span "8. Dress-on-Biosauna" at bounding box center [1121, 207] width 181 height 19
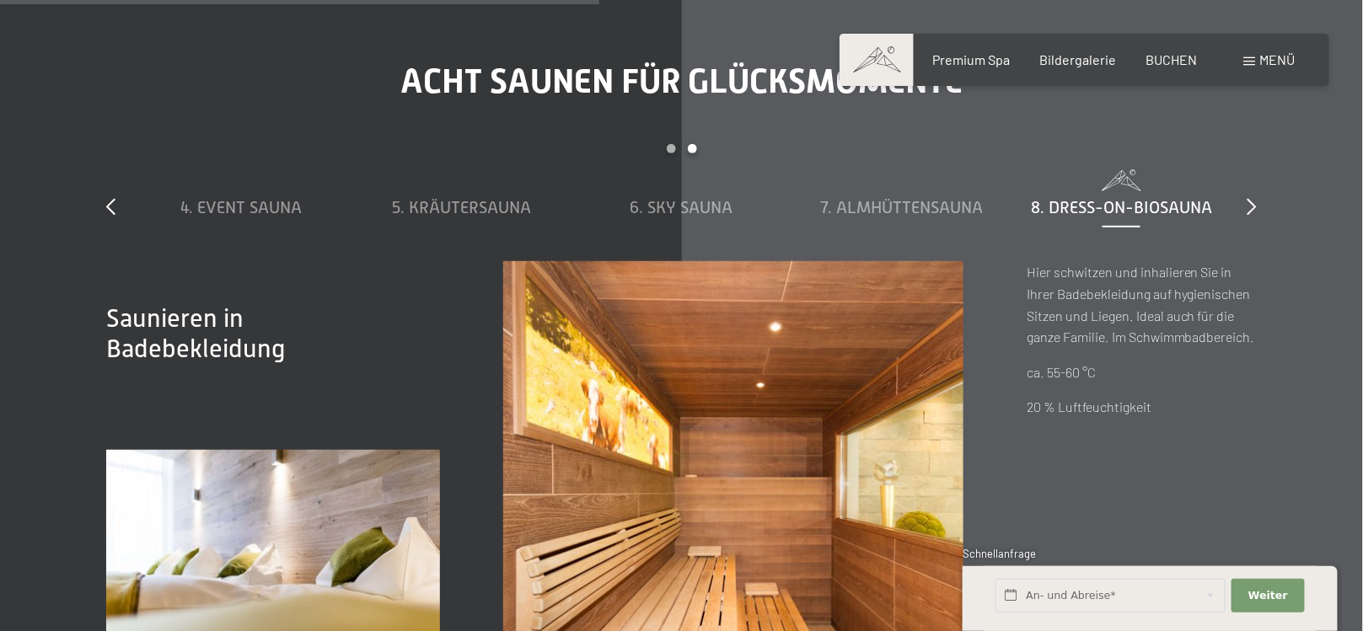
click at [1247, 185] on div "slide 4 to 8 of 8 1. Dampfbad 2. Stollensauna 3. Bio-Sauna 4. Event Sauna 5. Kr…" at bounding box center [681, 202] width 1151 height 117
click at [1251, 198] on icon at bounding box center [1251, 206] width 9 height 17
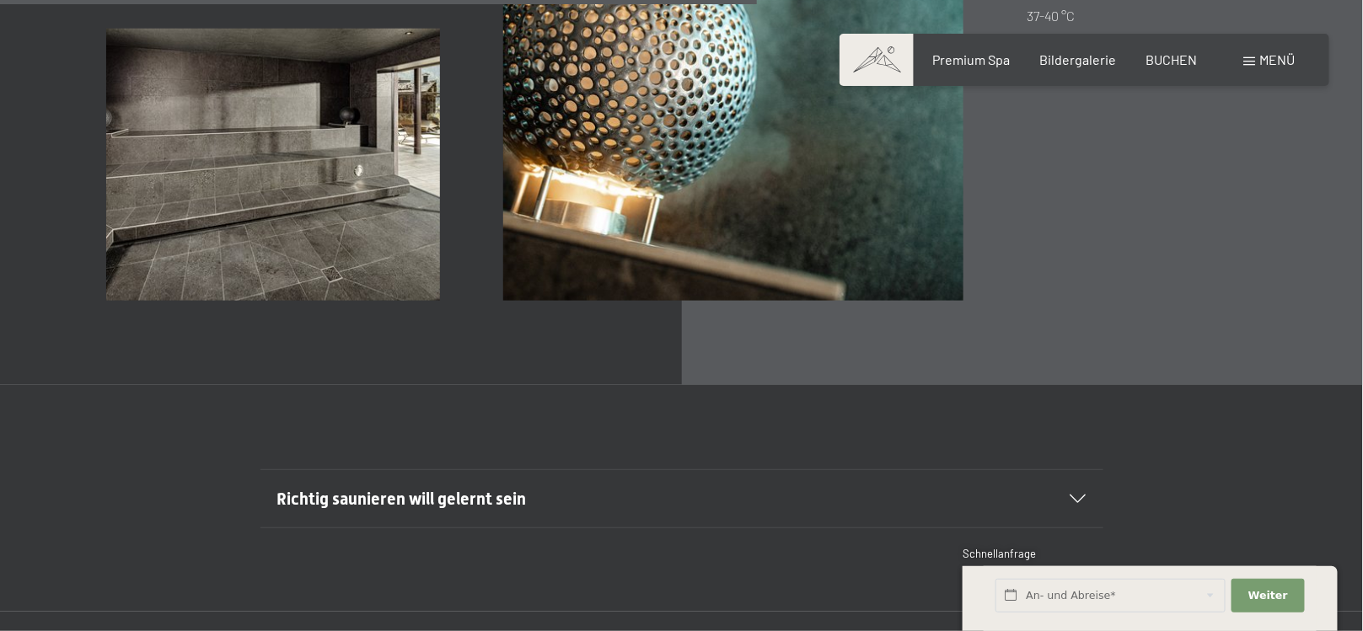
scroll to position [5837, 0]
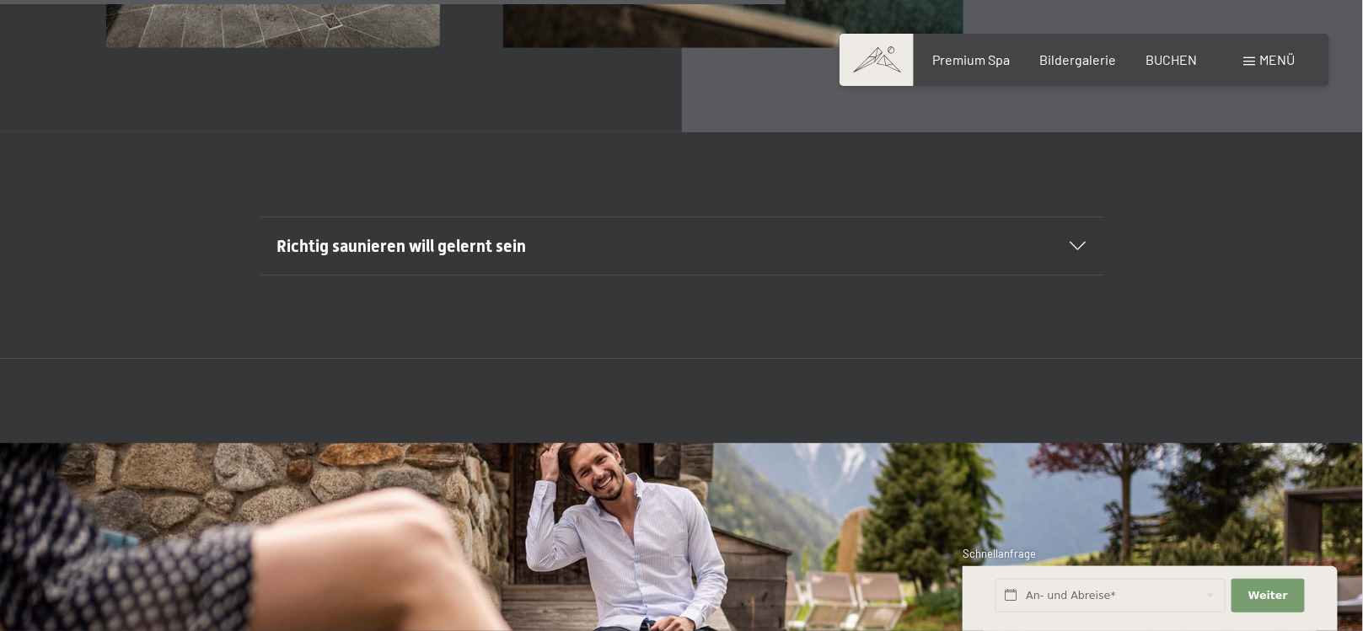
click at [455, 236] on span "Richtig saunieren will gelernt sein" at bounding box center [401, 246] width 249 height 20
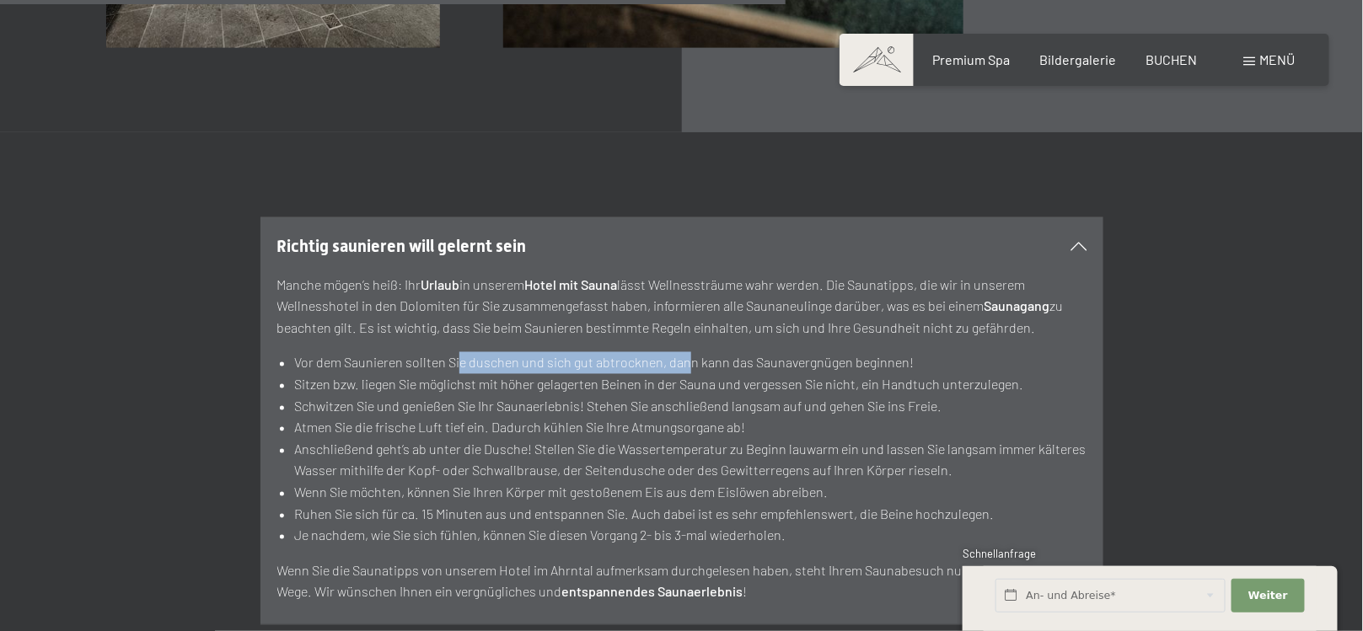
drag, startPoint x: 498, startPoint y: 346, endPoint x: 767, endPoint y: 334, distance: 269.1
click at [735, 352] on li "Vor dem Saunieren sollten Sie duschen und sich gut abtrocknen, dann kann das Sa…" at bounding box center [689, 363] width 791 height 22
click at [937, 329] on div "Manche mögen’s heiß: Ihr Urlaub in unserem Hotel mit Sauna lässt Wellnessträume…" at bounding box center [681, 439] width 809 height 329
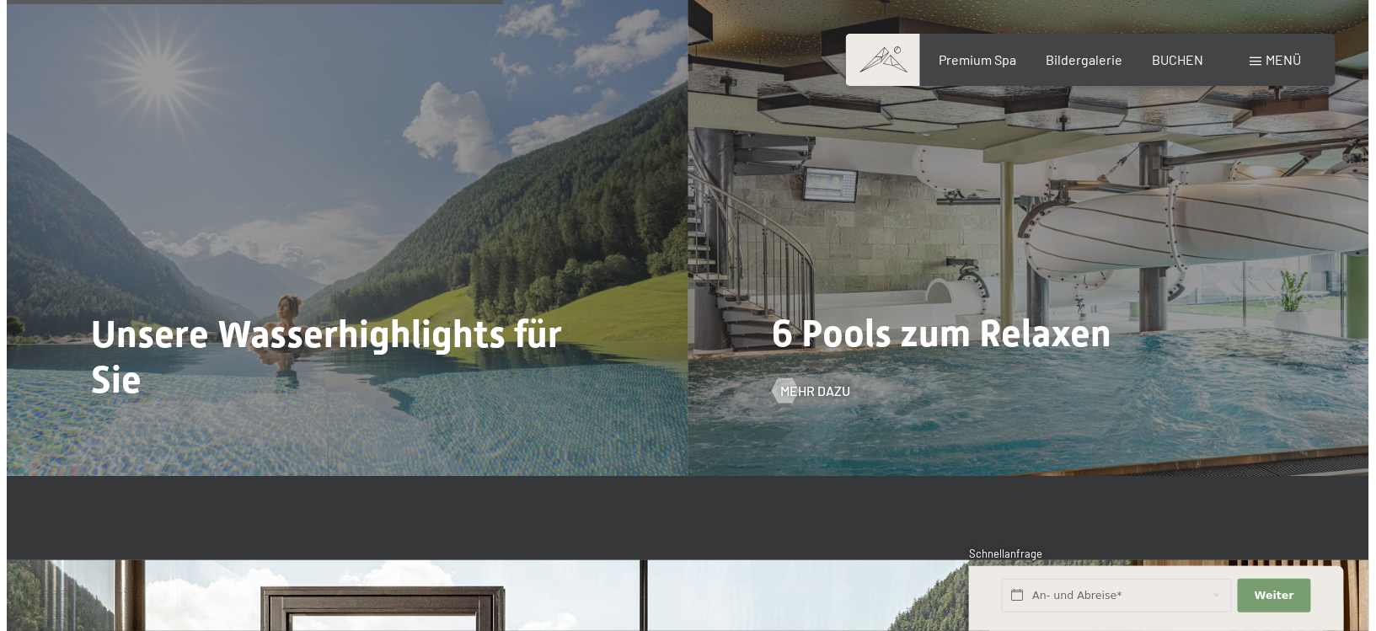
scroll to position [3814, 0]
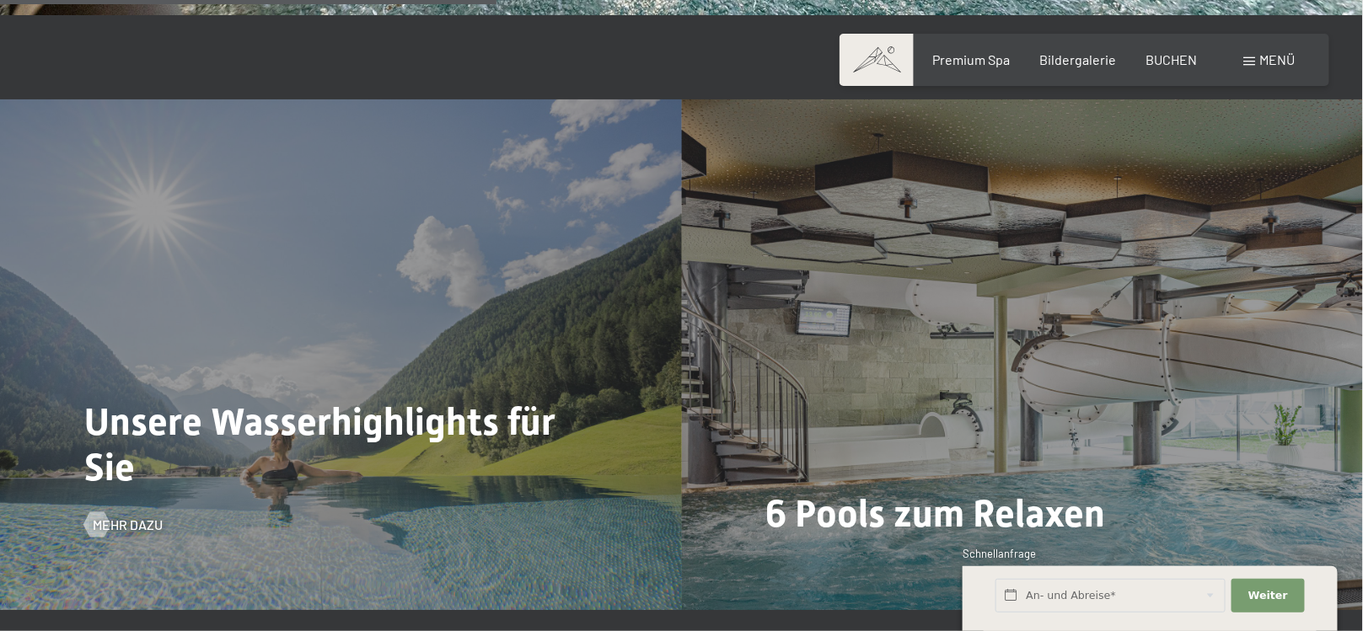
click at [535, 373] on div "Unsere Wasserhighlights für Sie Mehr dazu" at bounding box center [341, 354] width 682 height 511
click at [89, 512] on div at bounding box center [96, 524] width 14 height 25
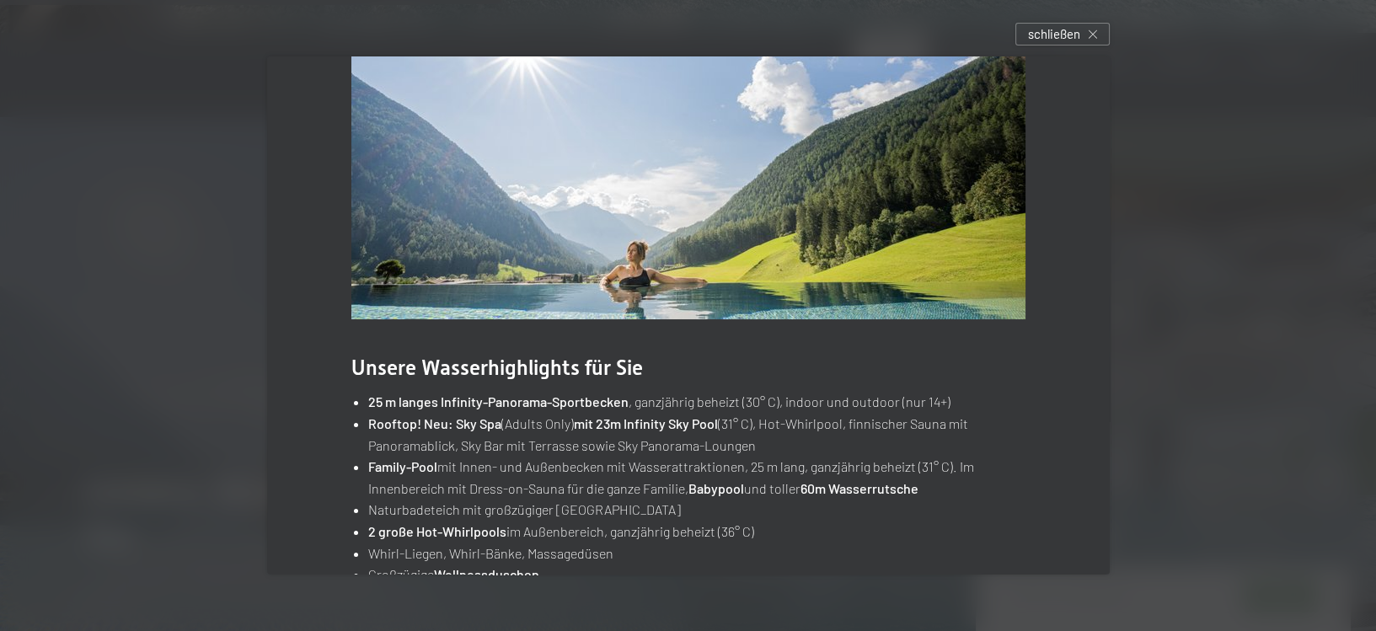
scroll to position [133, 0]
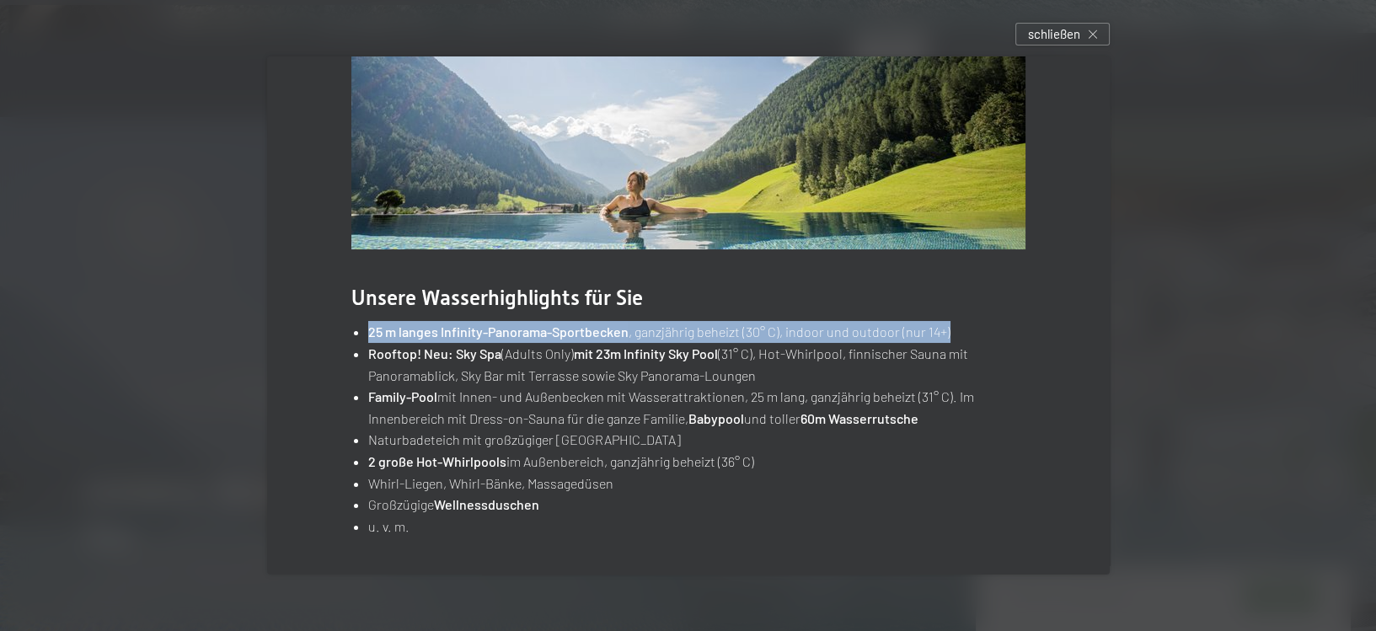
drag, startPoint x: 365, startPoint y: 330, endPoint x: 971, endPoint y: 243, distance: 612.2
click at [952, 329] on li "25 m langes Infinity-Panorama-Sportbecken , ganzjährig beheizt (30° C), indoor …" at bounding box center [696, 332] width 657 height 22
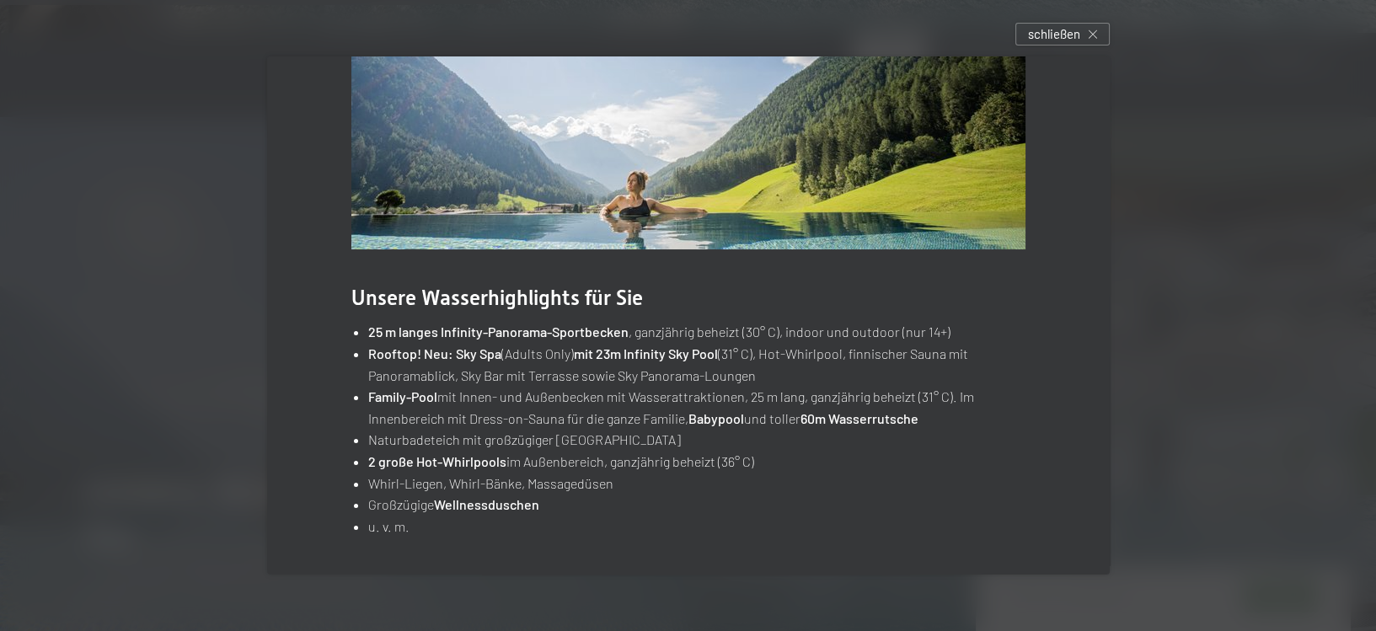
click at [1068, 20] on div at bounding box center [688, 315] width 1376 height 631
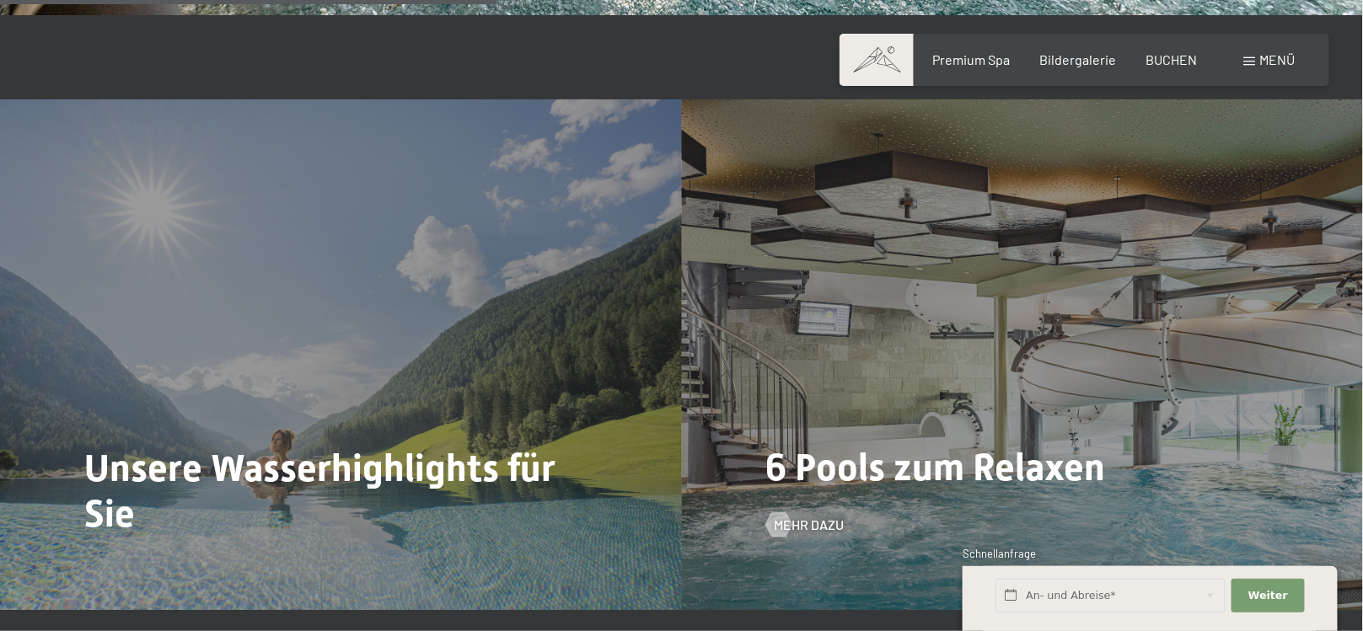
click at [1012, 391] on div "6 Pools zum Relaxen Mehr dazu" at bounding box center [1023, 354] width 682 height 511
click at [827, 516] on span "Mehr dazu" at bounding box center [826, 525] width 70 height 19
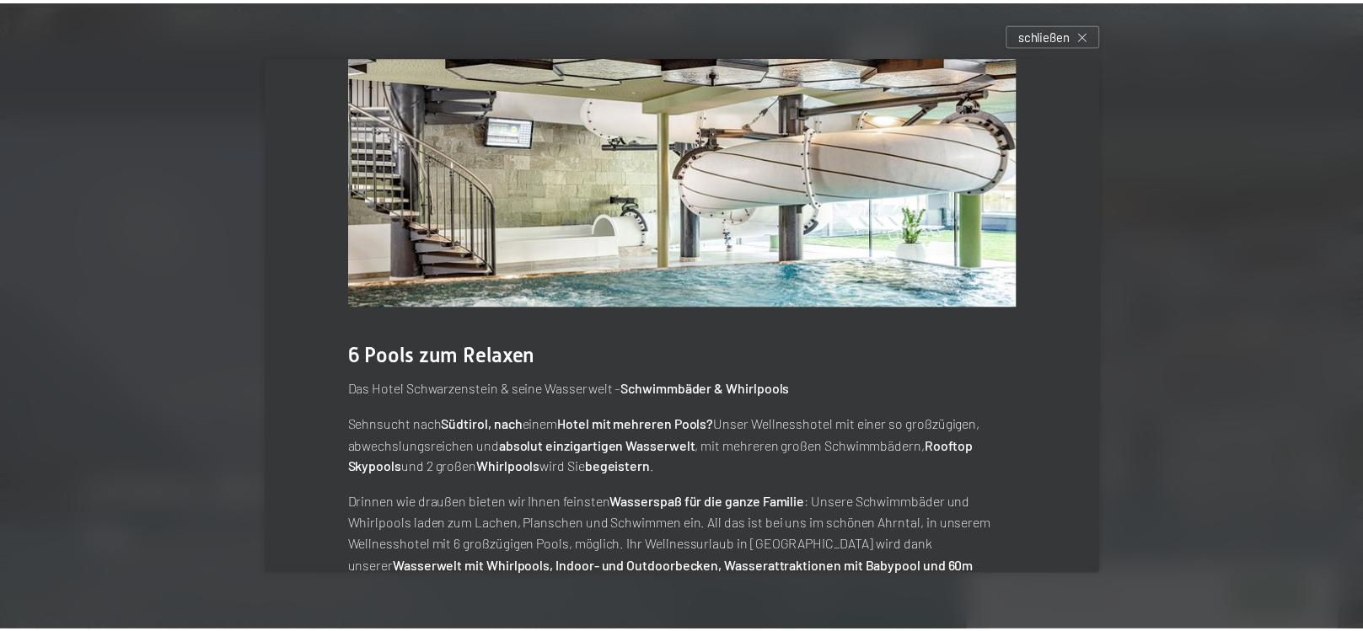
scroll to position [138, 0]
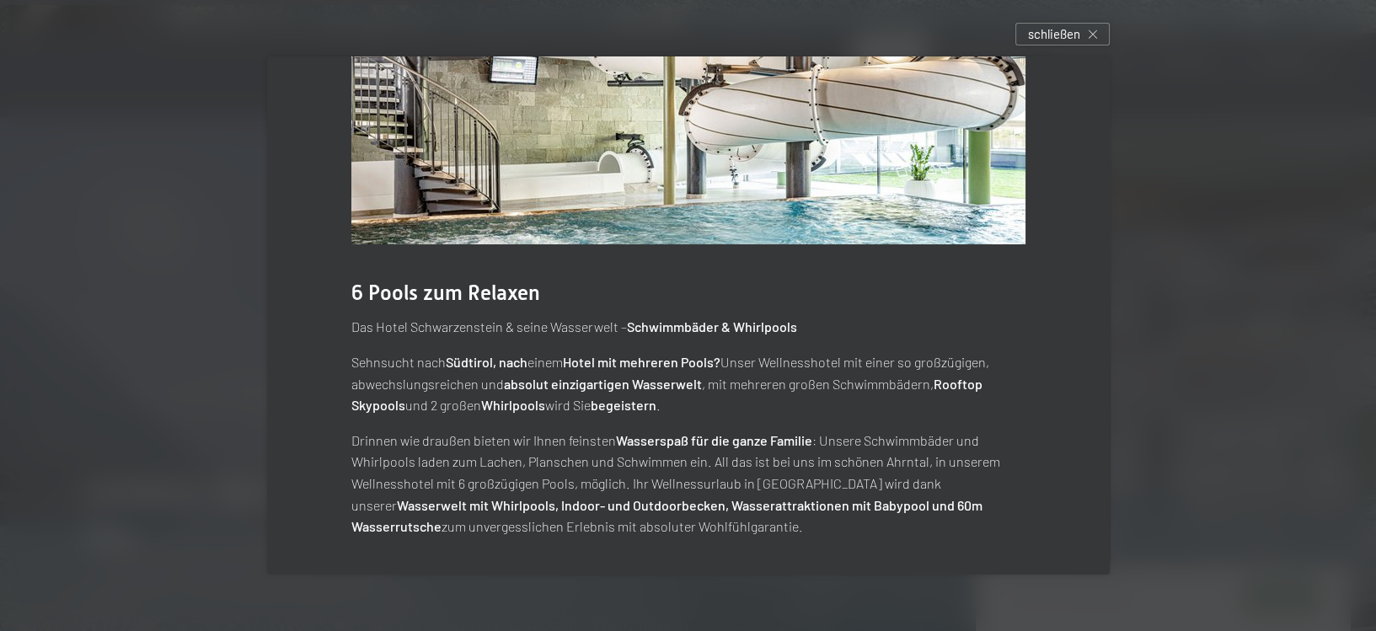
drag, startPoint x: 471, startPoint y: 360, endPoint x: 614, endPoint y: 368, distance: 143.5
click at [485, 362] on strong "Südtirol, nach" at bounding box center [487, 362] width 82 height 16
click at [711, 372] on p "Sehnsucht nach Südtirol, nach einem Hotel mit mehreren Pools? Unser Wellnesshot…" at bounding box center [688, 383] width 674 height 65
click at [1097, 35] on icon at bounding box center [1093, 34] width 8 height 8
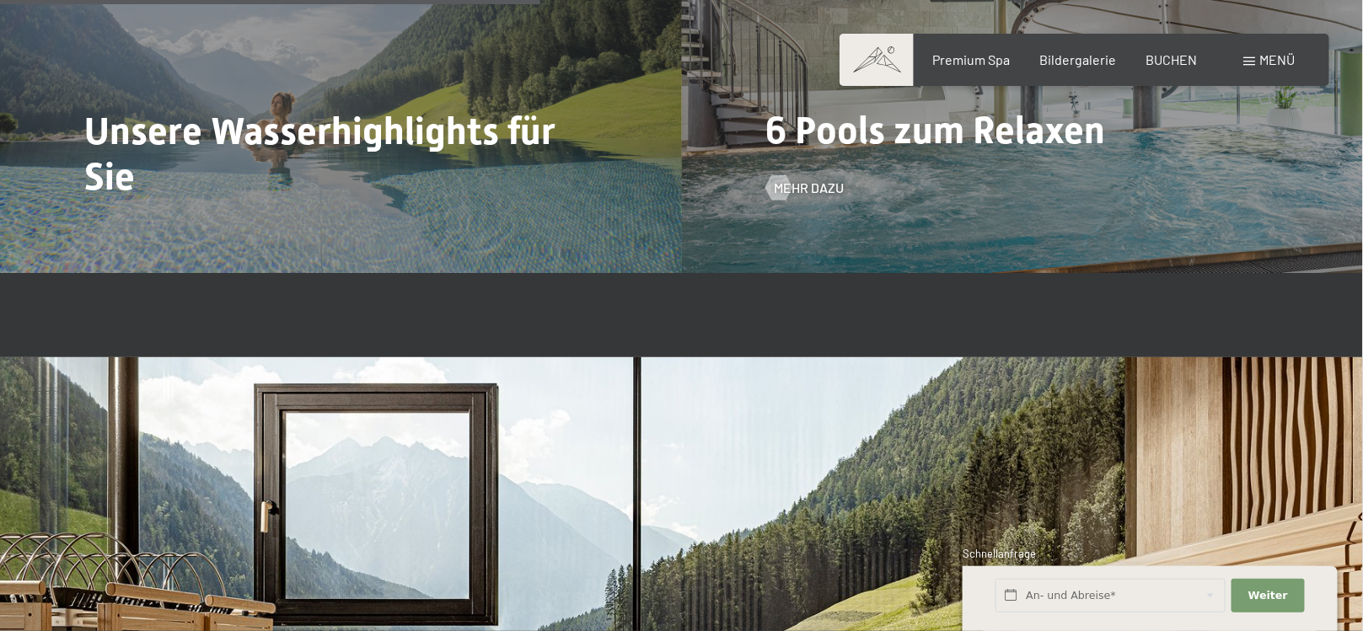
click at [1052, 205] on div "6 Pools zum Relaxen Mehr dazu" at bounding box center [1023, 17] width 682 height 511
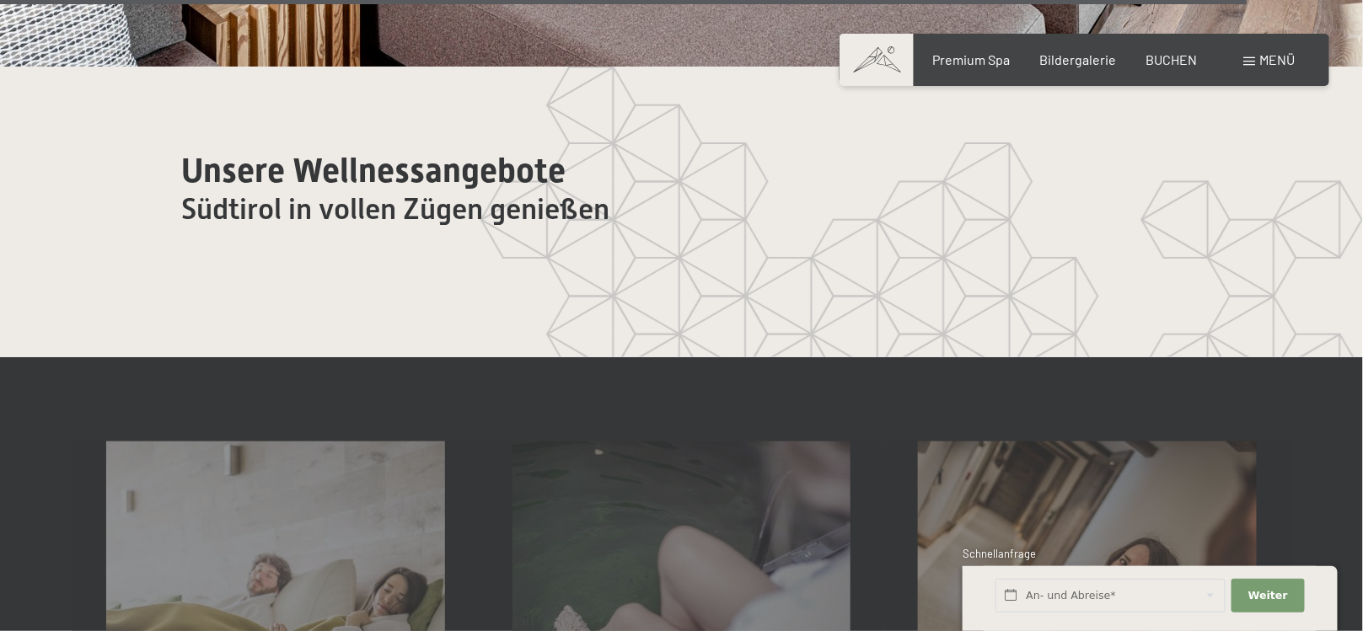
scroll to position [9883, 0]
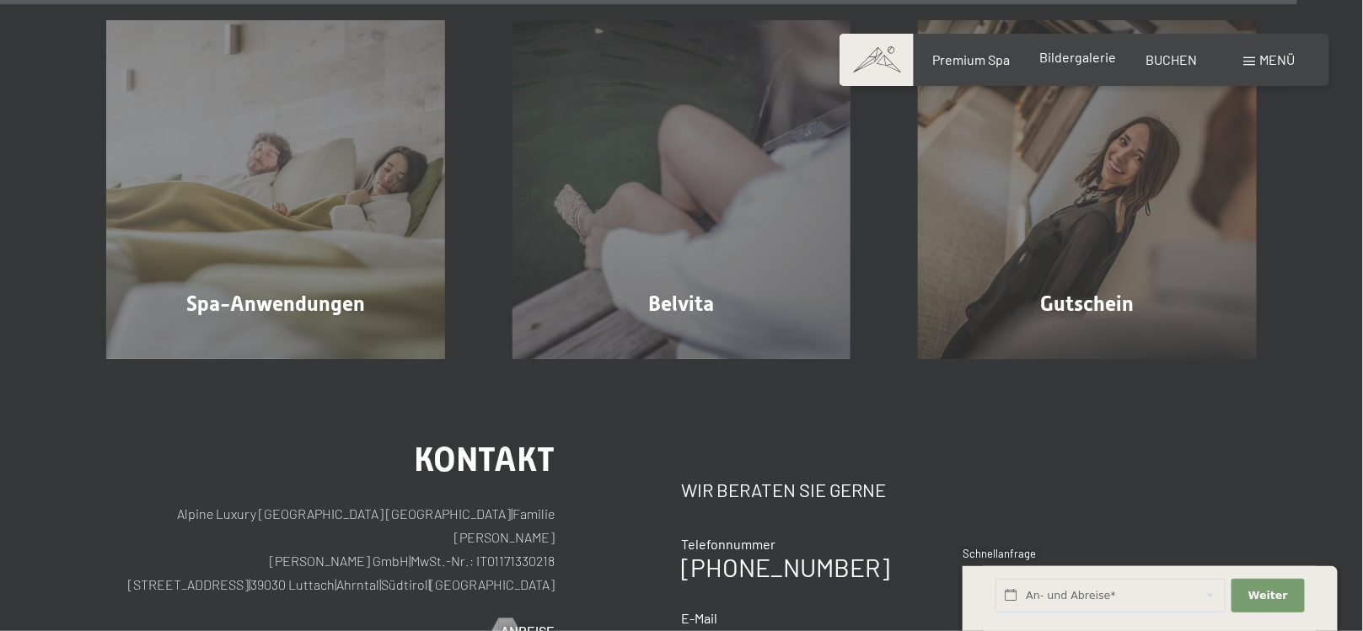
click at [1103, 60] on span "Bildergalerie" at bounding box center [1078, 57] width 77 height 16
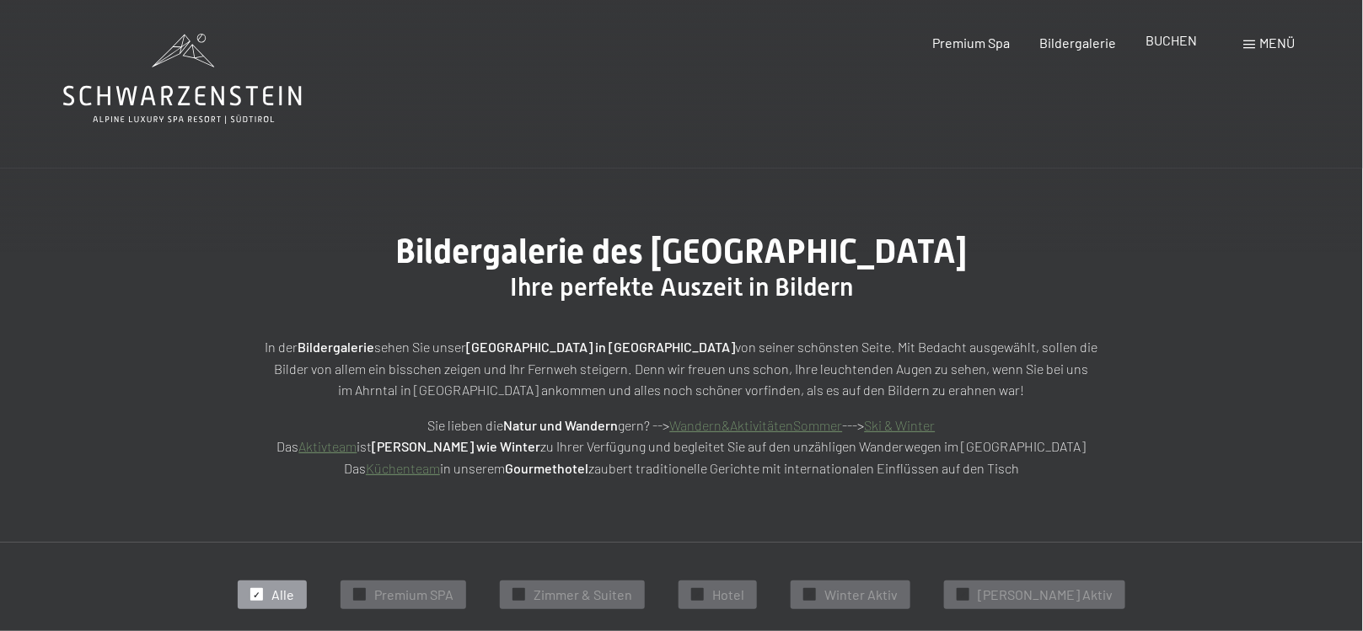
click at [1156, 46] on span "BUCHEN" at bounding box center [1171, 40] width 51 height 16
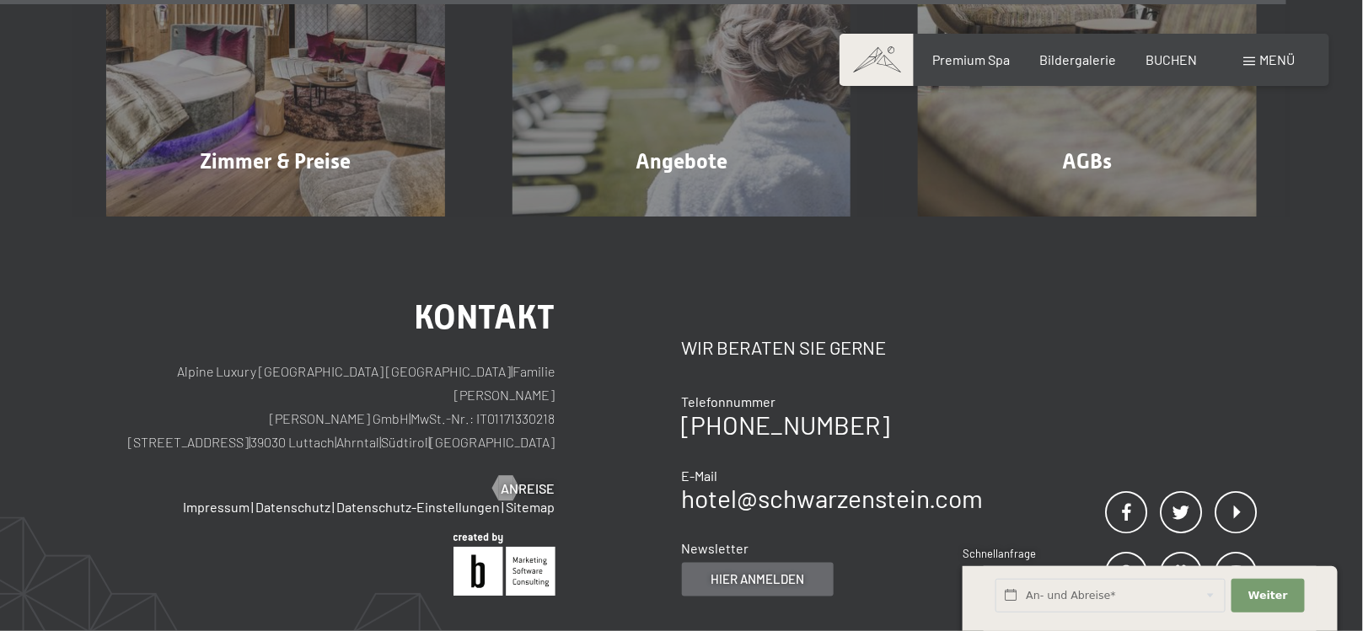
scroll to position [5616, 0]
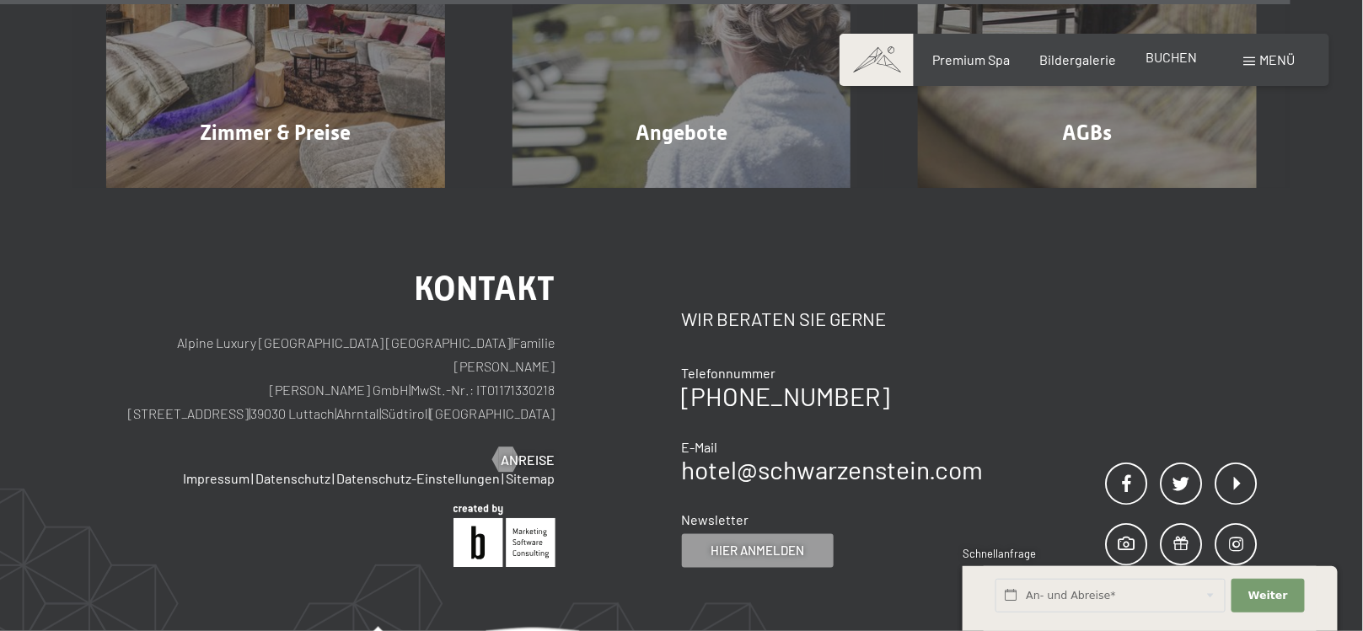
click at [1185, 61] on span "BUCHEN" at bounding box center [1171, 57] width 51 height 16
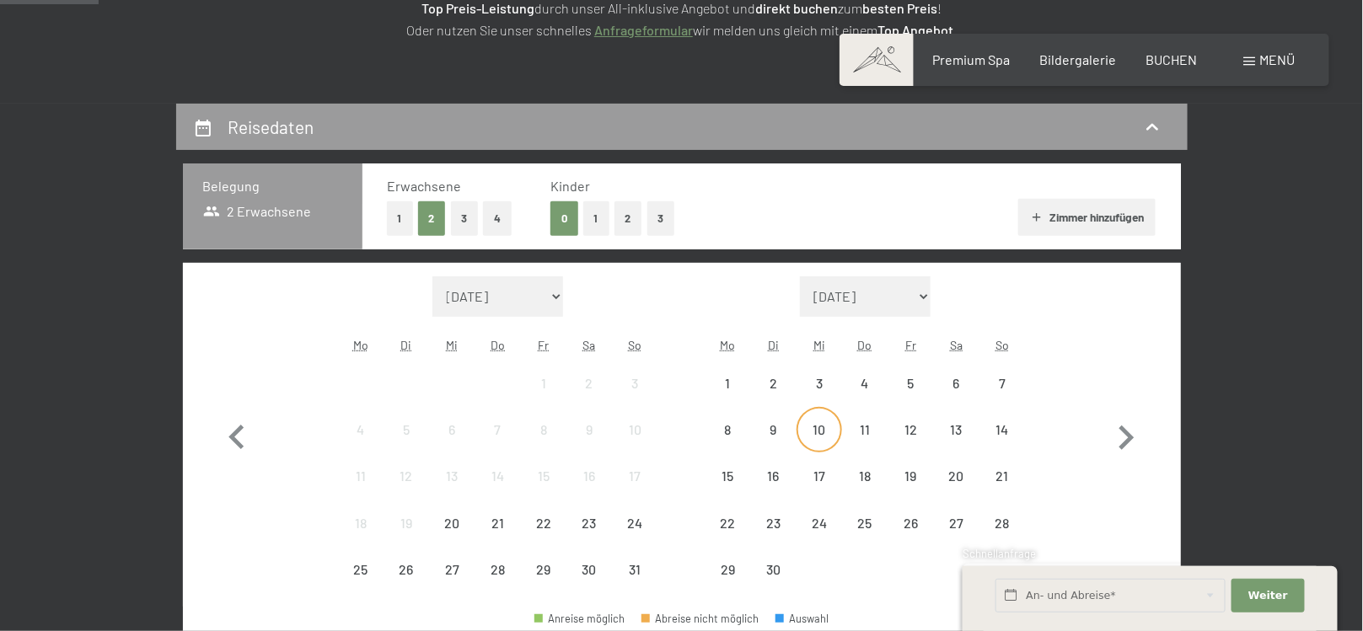
scroll to position [421, 0]
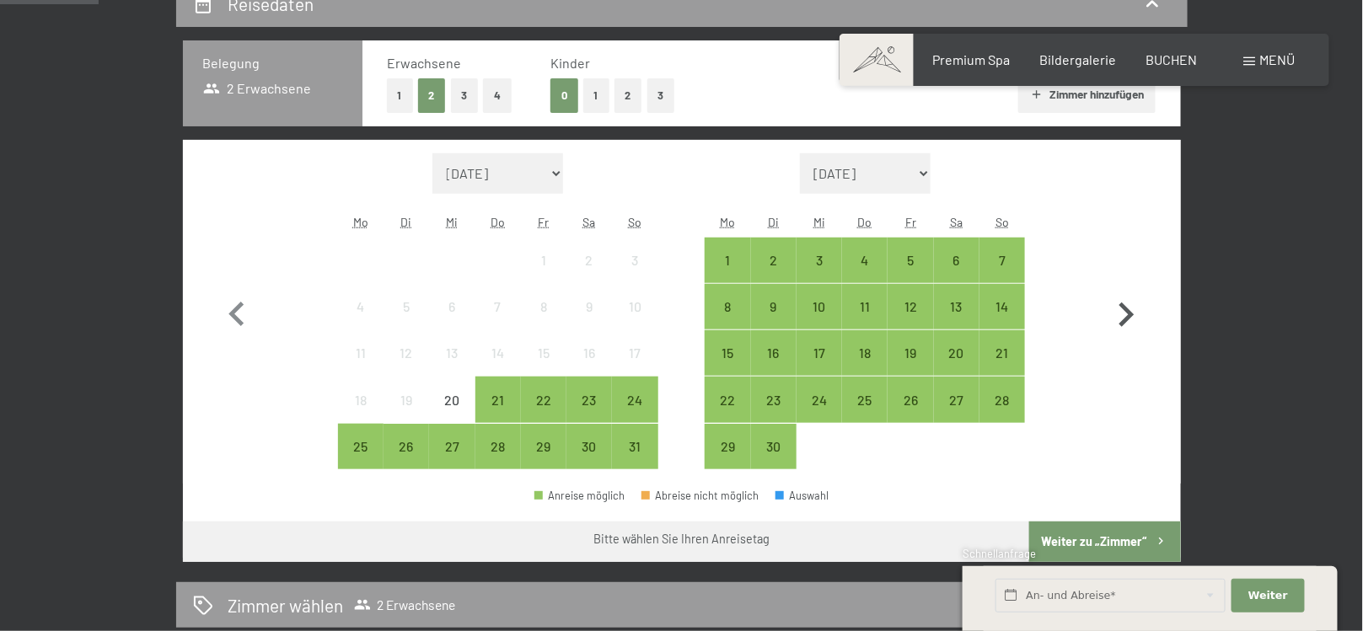
click at [1119, 303] on icon "button" at bounding box center [1126, 315] width 49 height 49
select select "[DATE]"
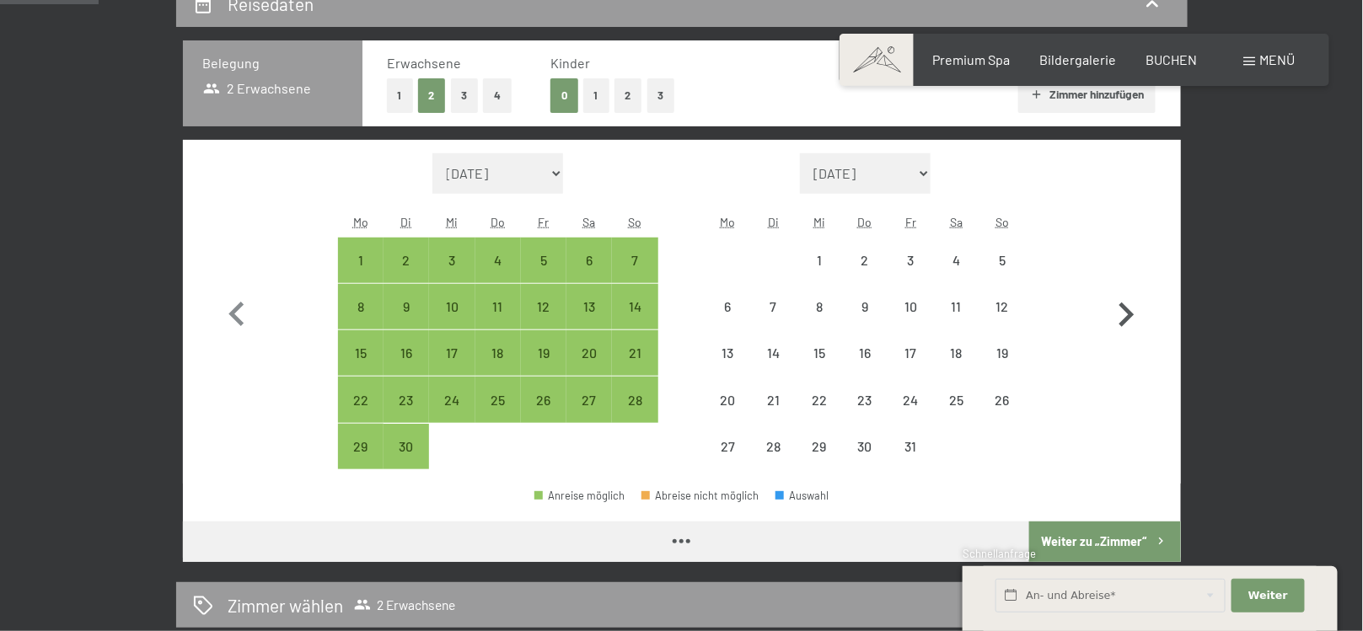
click at [1122, 303] on icon "button" at bounding box center [1126, 315] width 15 height 24
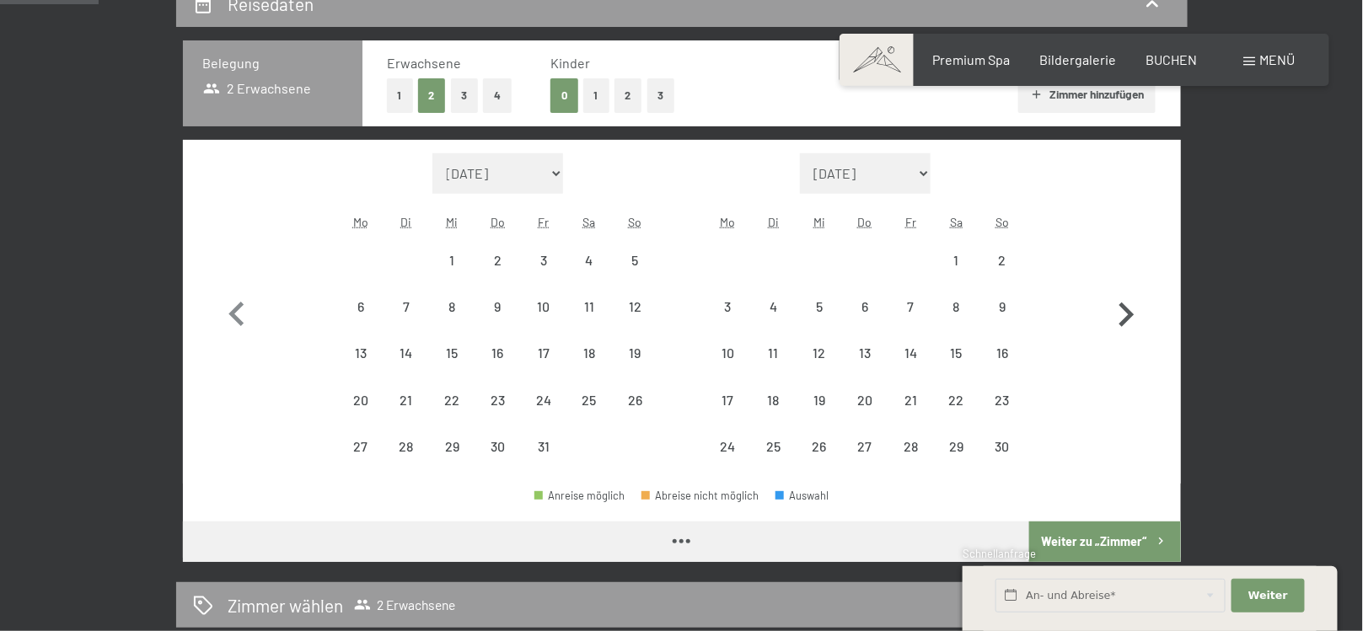
click at [1122, 303] on icon "button" at bounding box center [1126, 315] width 15 height 24
select select "[DATE]"
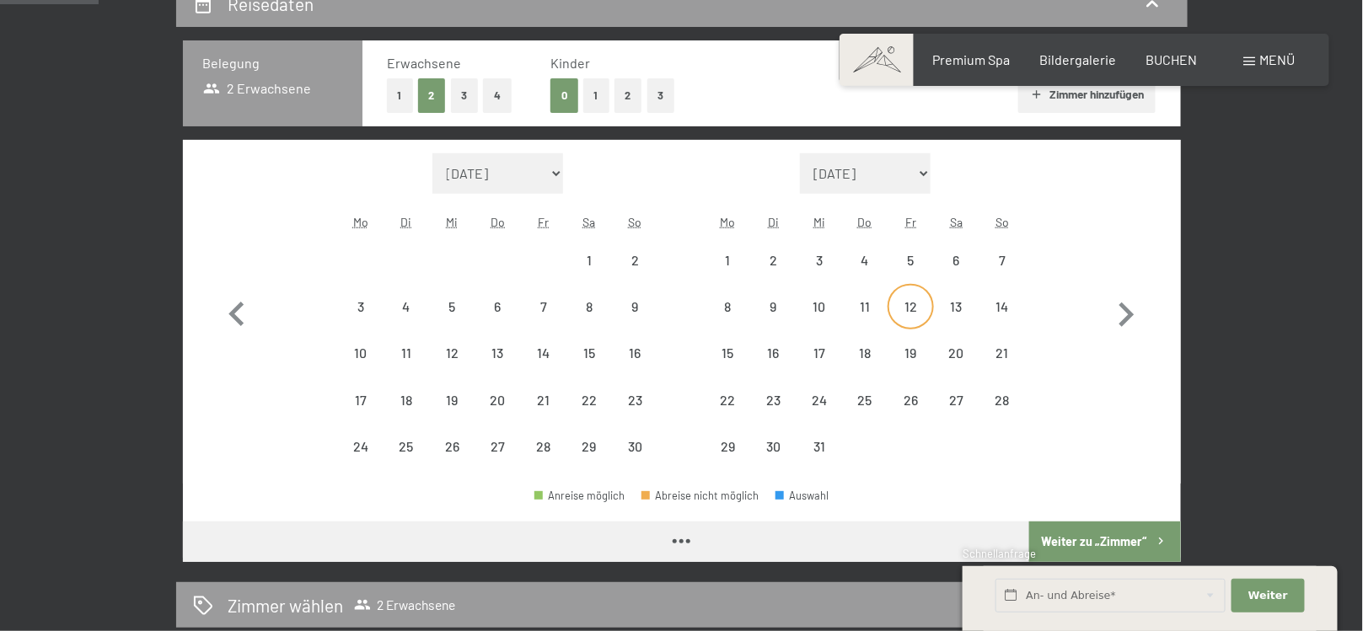
select select "[DATE]"
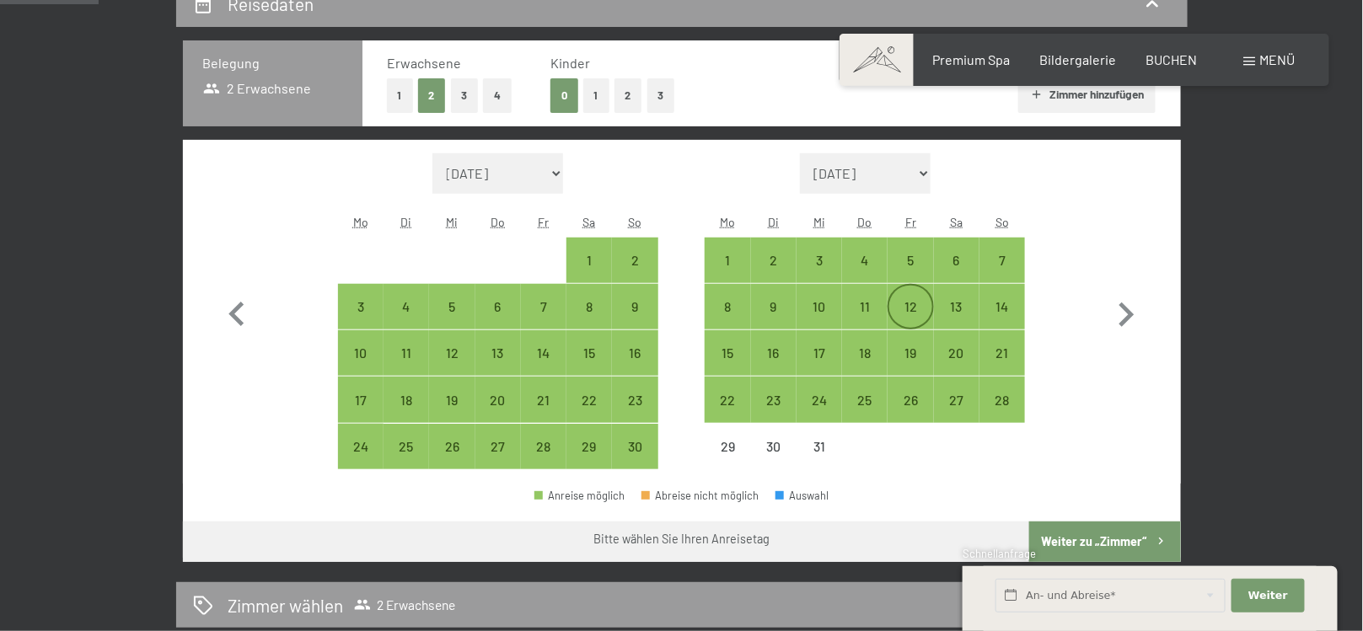
click at [915, 300] on div "12" at bounding box center [910, 321] width 42 height 42
select select "[DATE]"
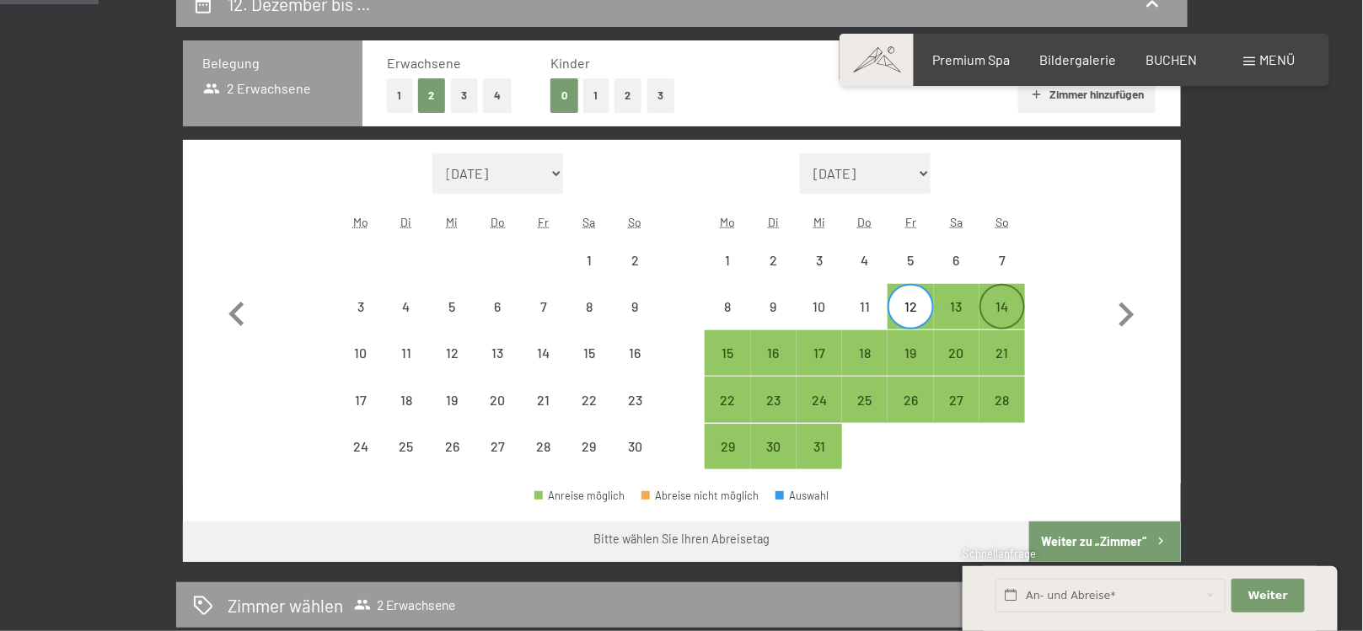
click at [1013, 294] on div "14" at bounding box center [1002, 307] width 42 height 42
select select "2025-11-01"
select select "2025-12-01"
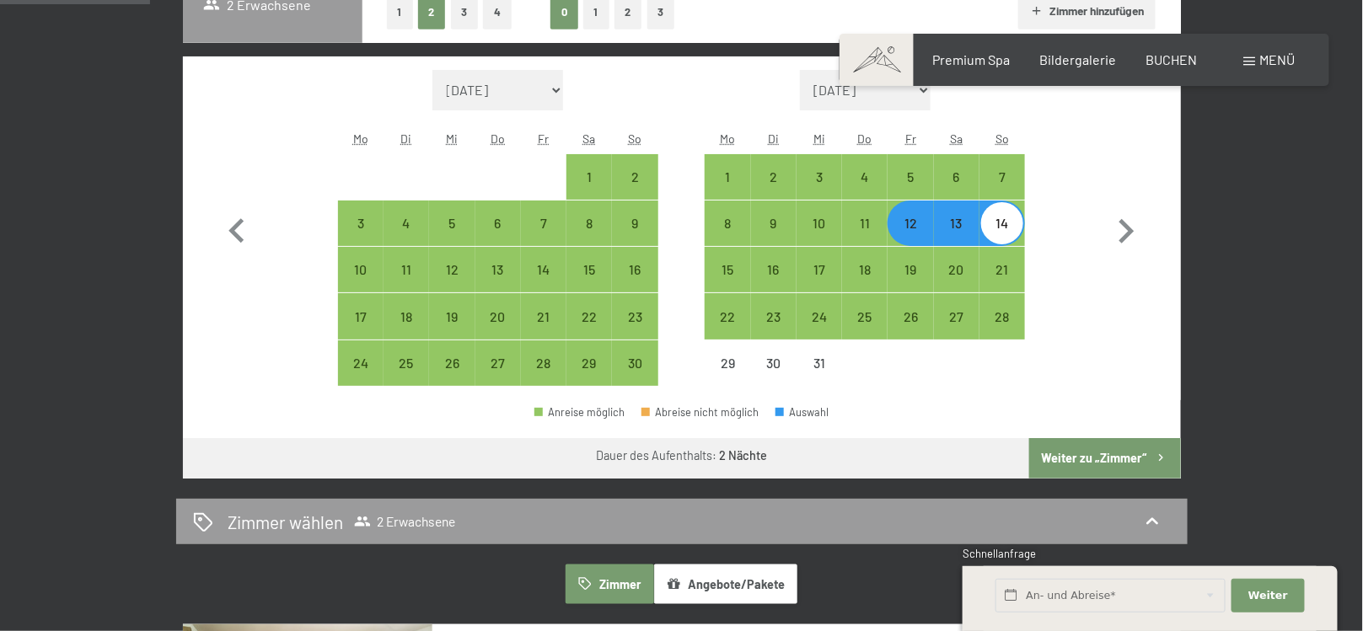
click at [1064, 441] on button "Weiter zu „Zimmer“" at bounding box center [1104, 458] width 151 height 40
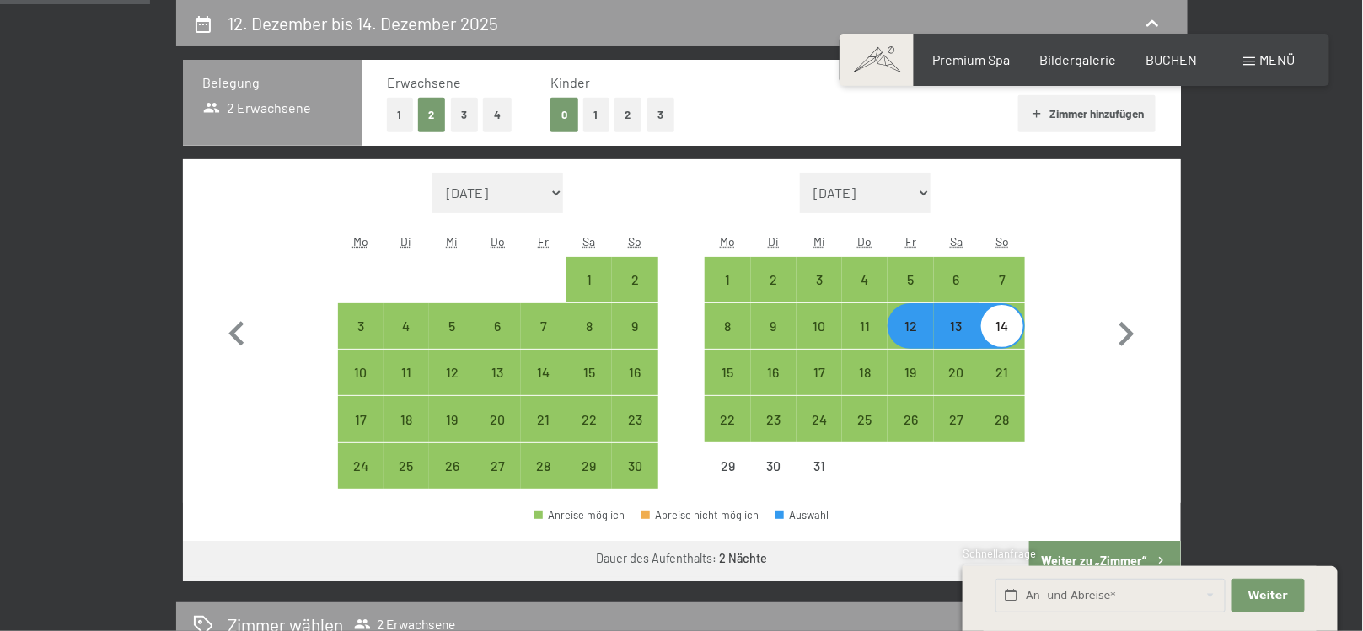
select select "2025-11-01"
select select "2025-12-01"
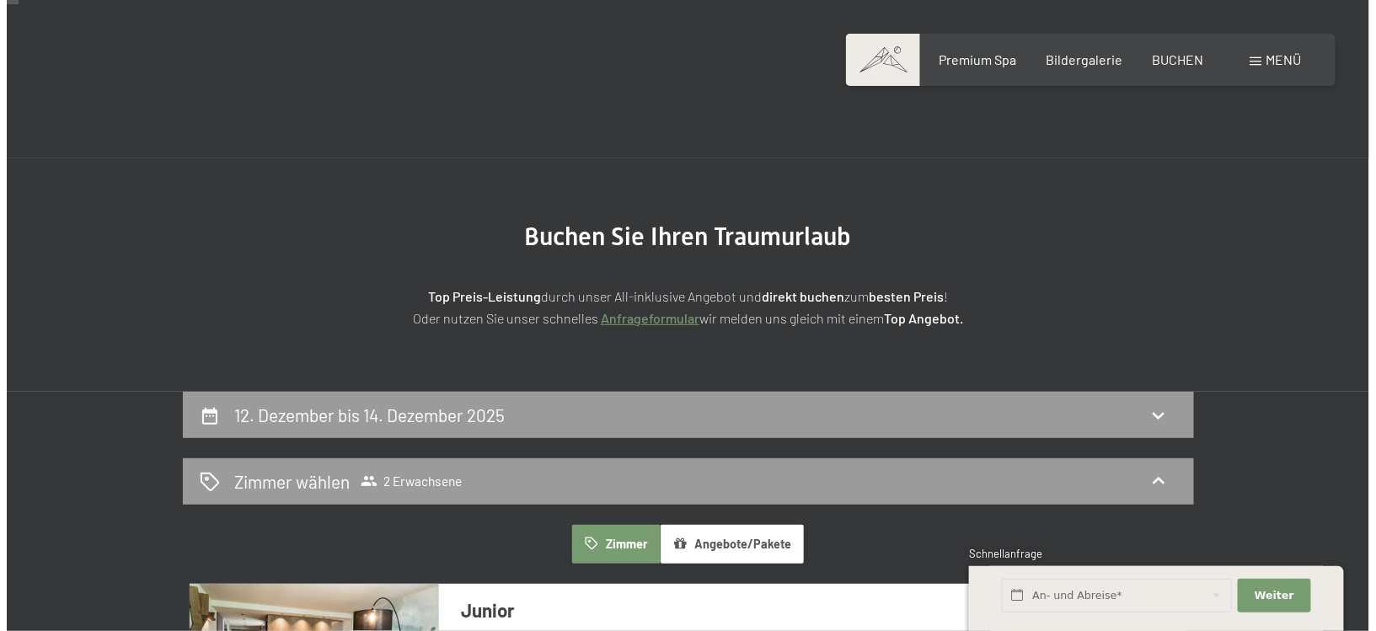
scroll to position [0, 0]
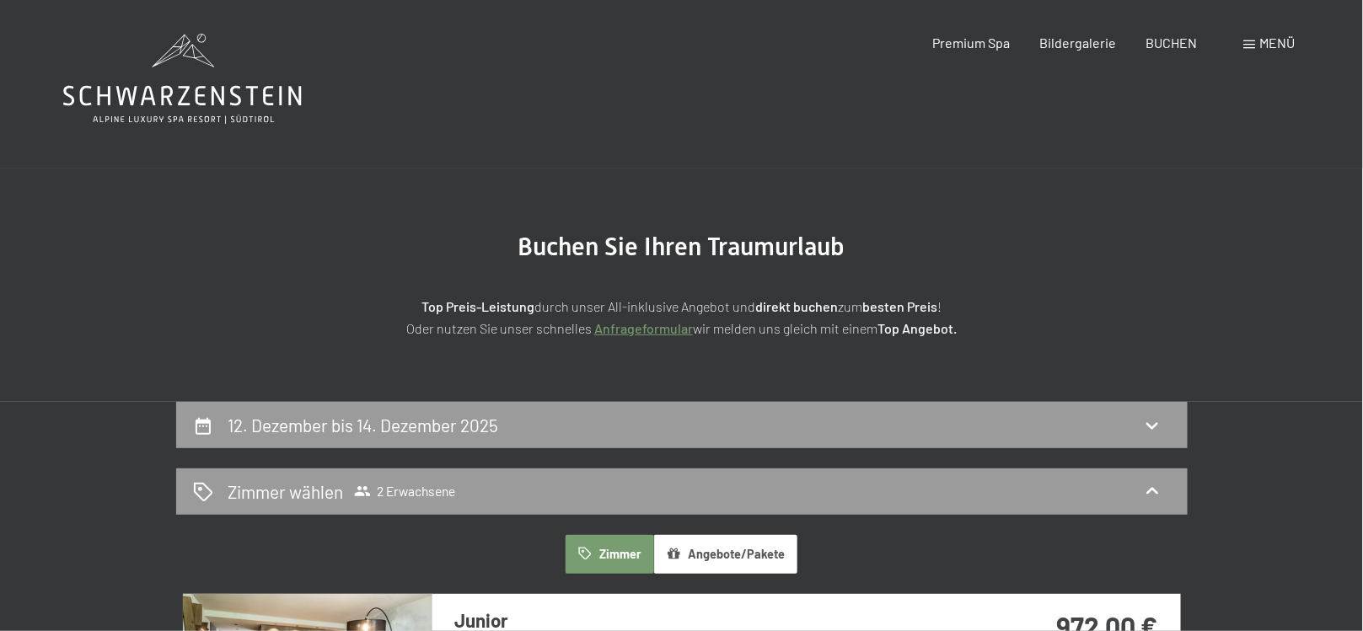
click at [1257, 46] on div "Menü" at bounding box center [1269, 43] width 51 height 19
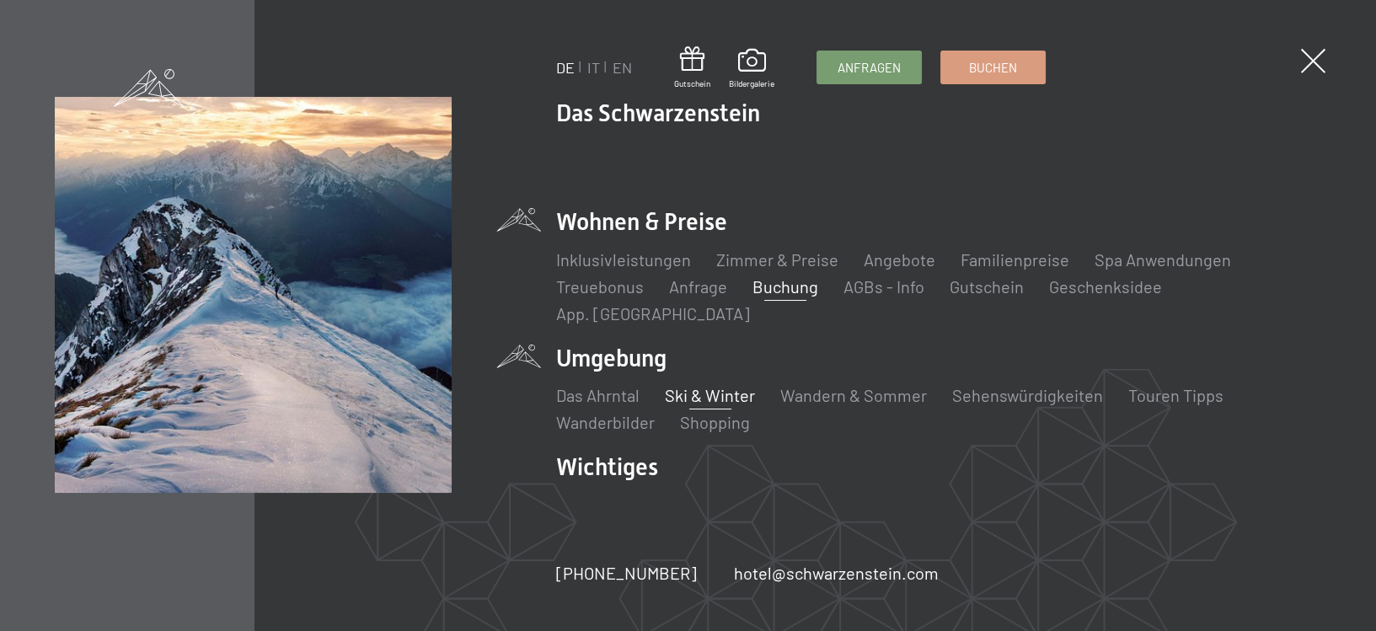
click at [677, 385] on link "Ski & Winter" at bounding box center [710, 395] width 90 height 20
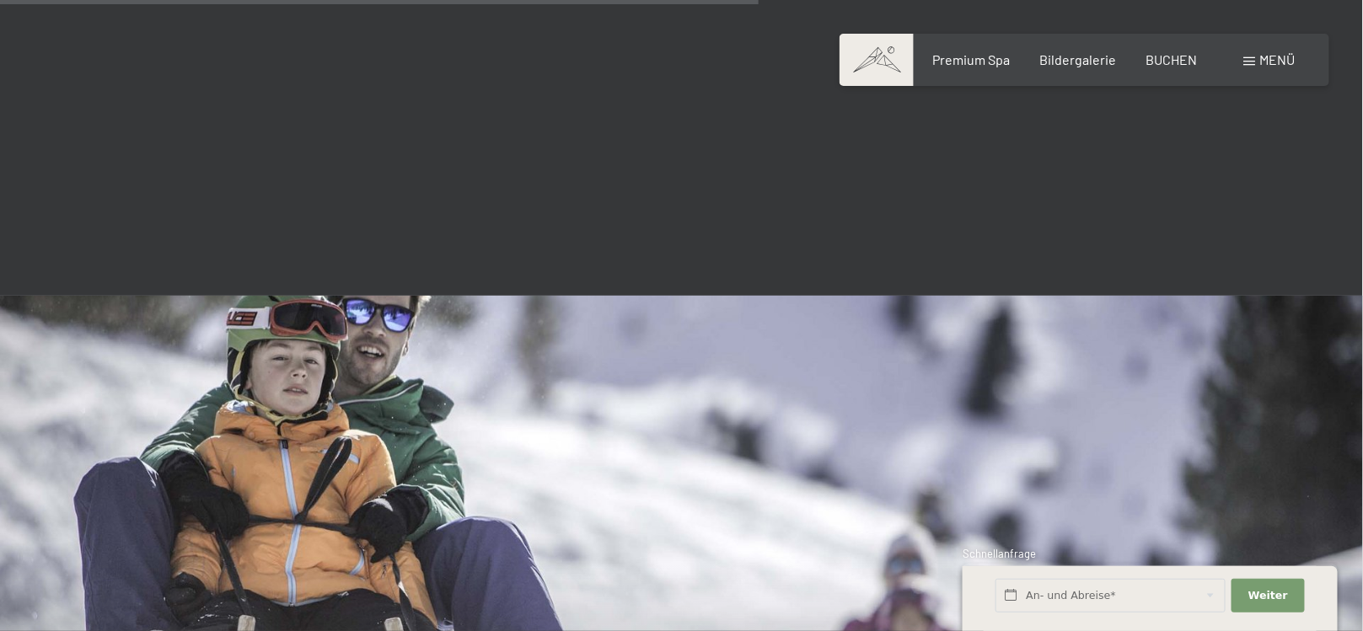
scroll to position [2950, 0]
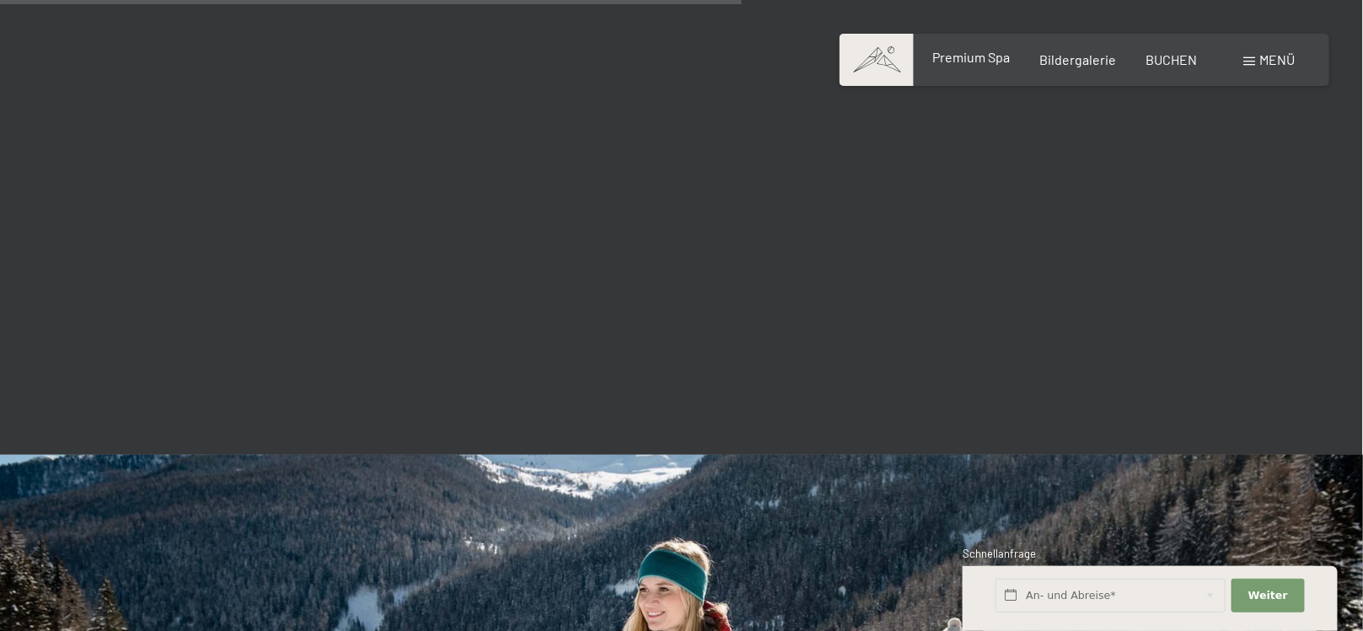
click at [983, 58] on span "Premium Spa" at bounding box center [971, 57] width 78 height 16
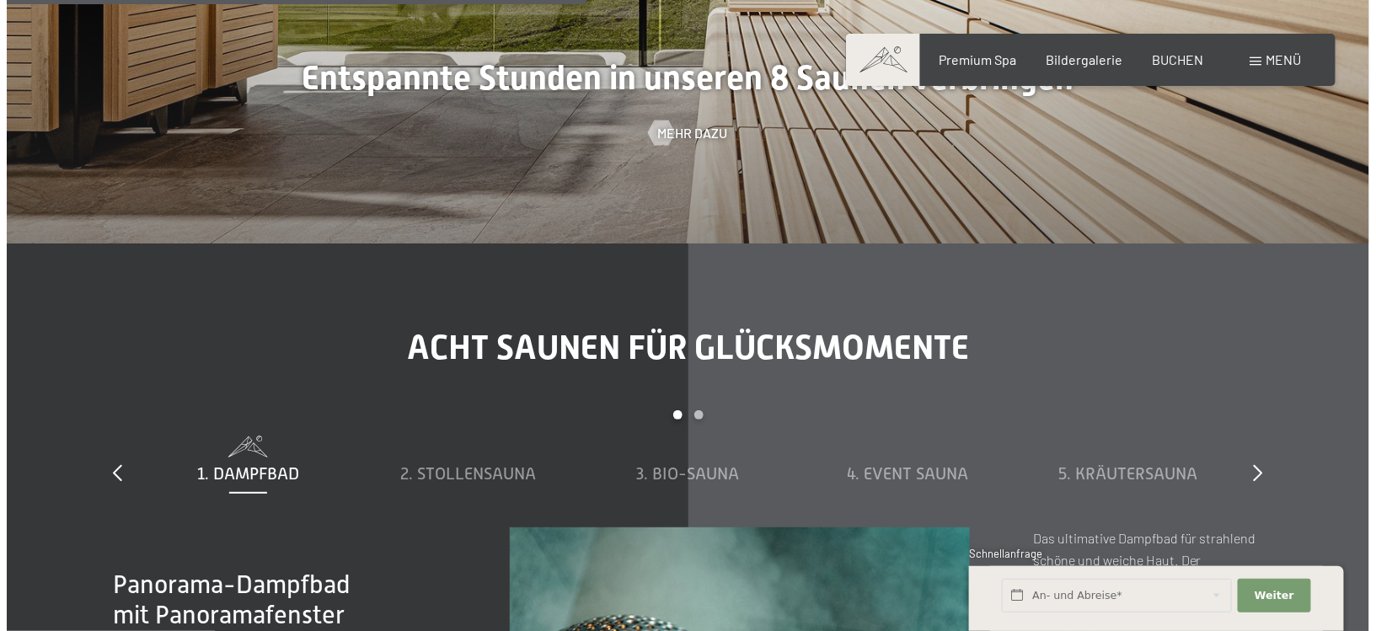
scroll to position [5153, 0]
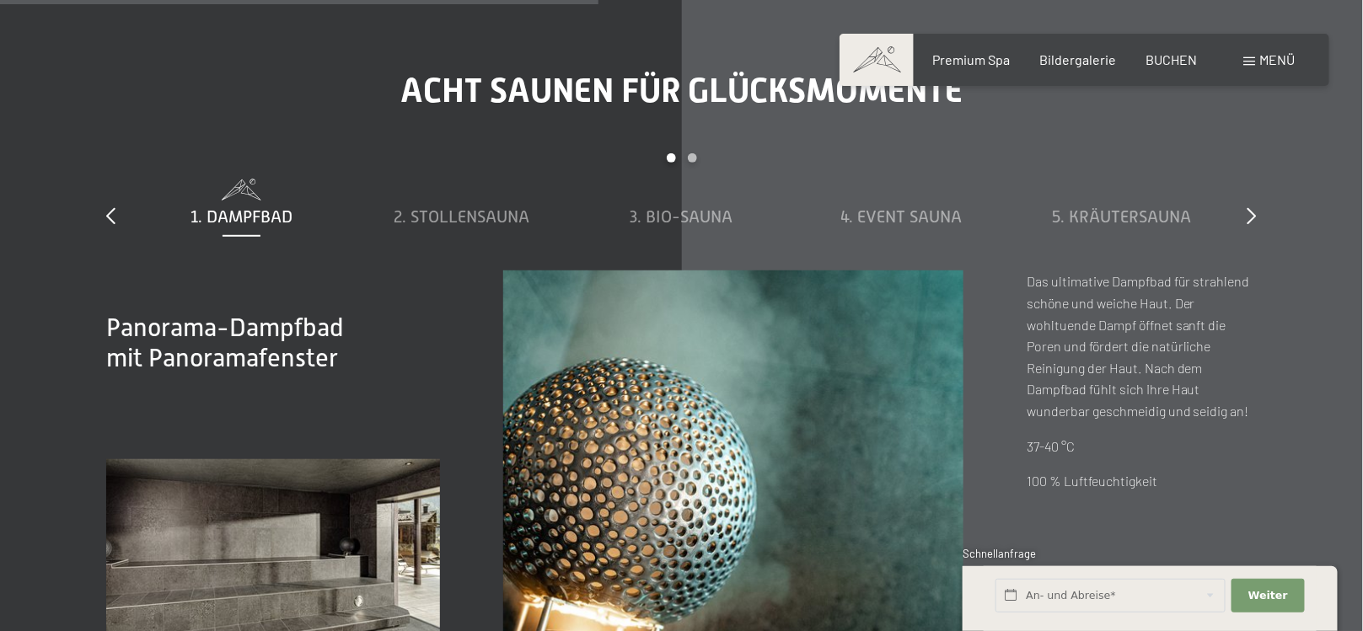
click at [1242, 60] on div "Buchen Anfragen Premium Spa Bildergalerie BUCHEN Menü DE IT EN Gutschein Bilder…" at bounding box center [1084, 60] width 422 height 19
click at [1256, 60] on div "Menü" at bounding box center [1269, 60] width 51 height 19
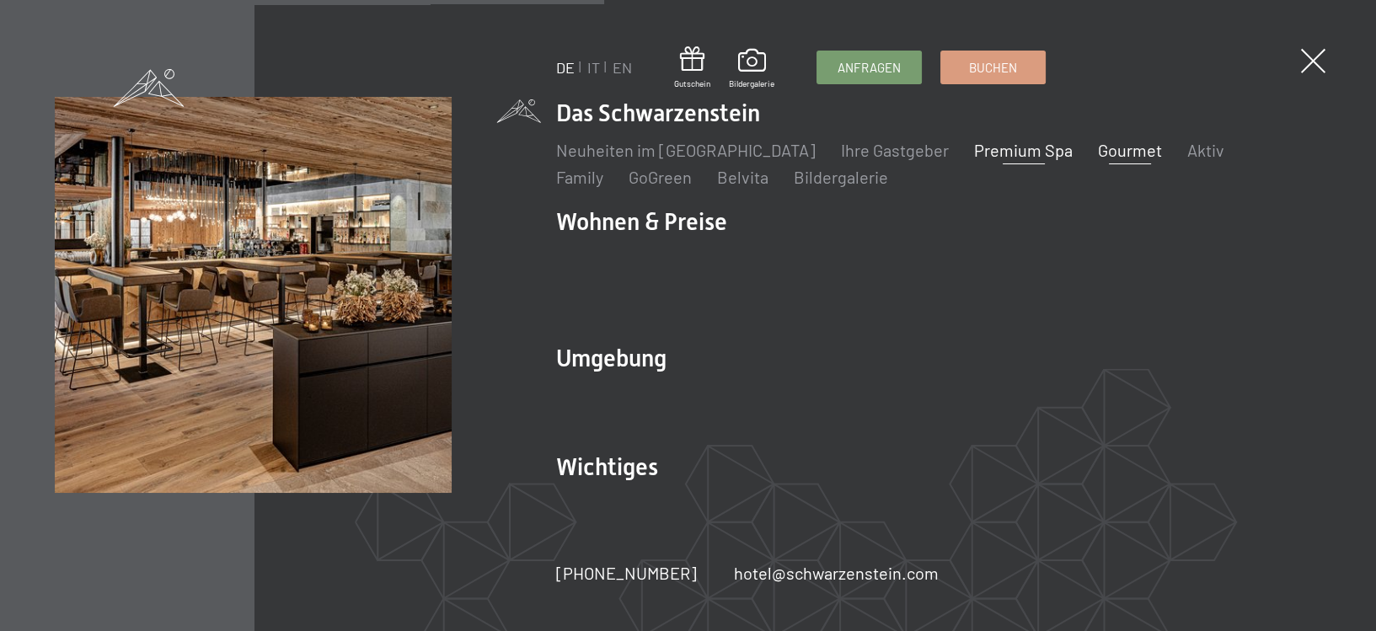
click at [1103, 160] on link "Gourmet" at bounding box center [1130, 150] width 64 height 20
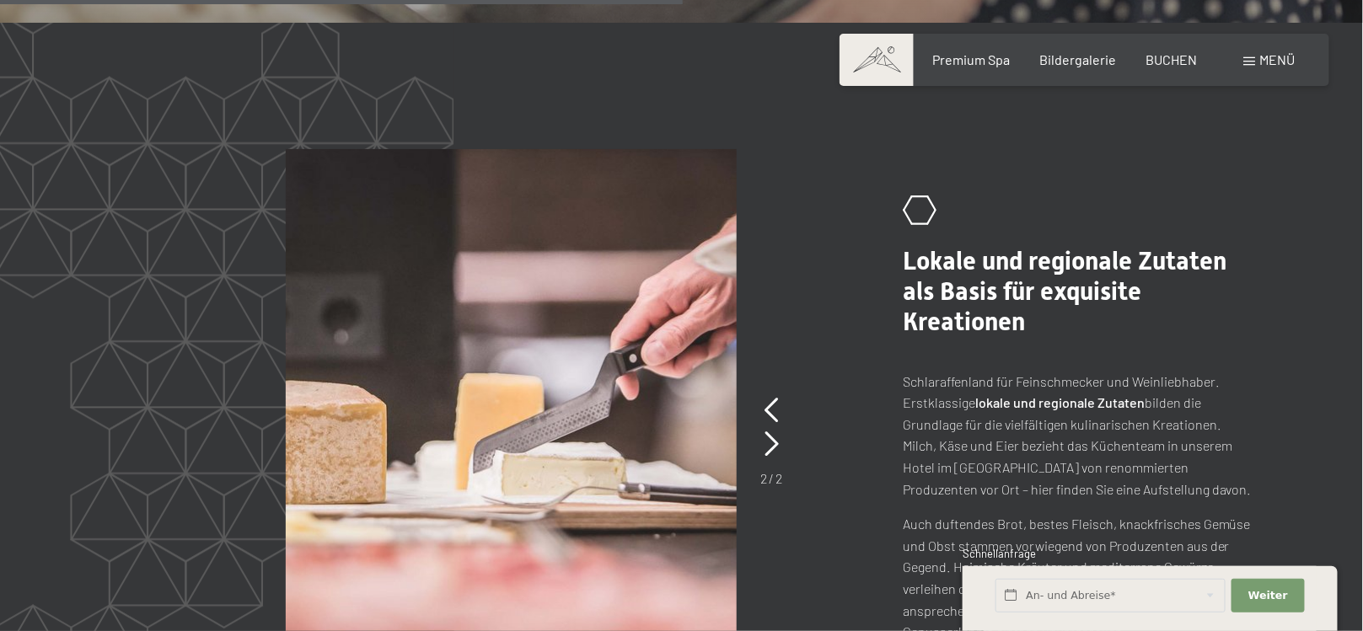
scroll to position [3118, 0]
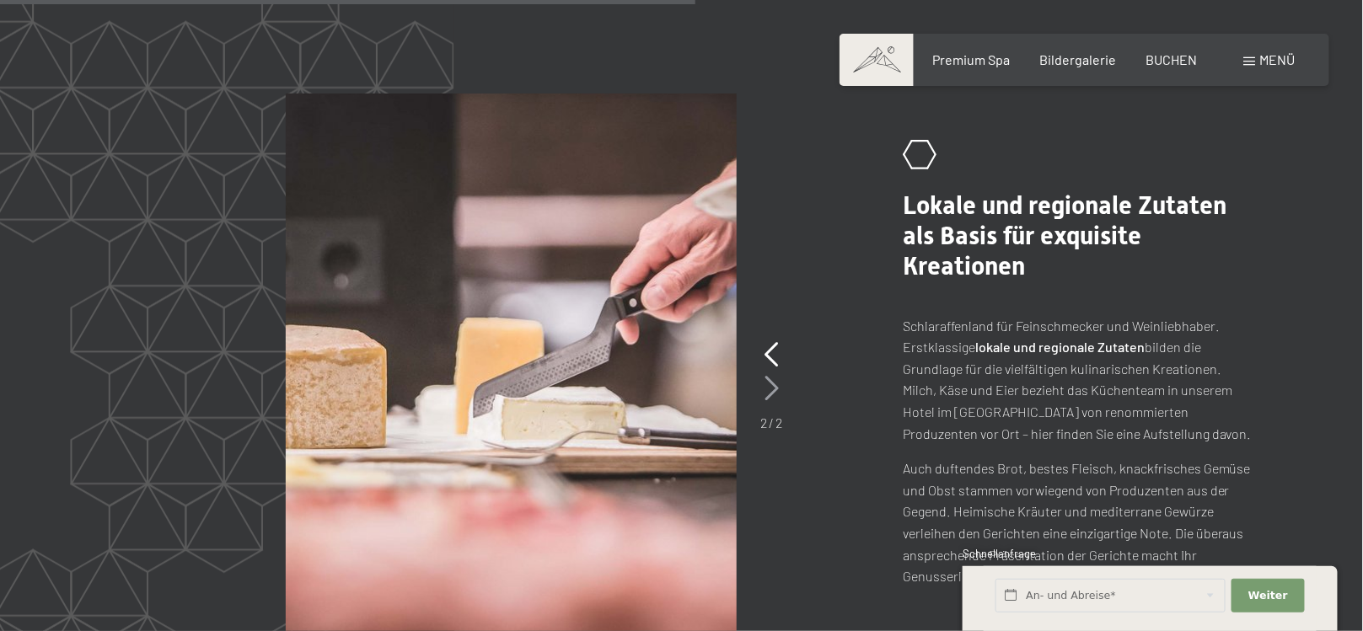
click at [776, 366] on div "2 / 2" at bounding box center [772, 385] width 22 height 94
click at [768, 376] on icon at bounding box center [772, 388] width 14 height 25
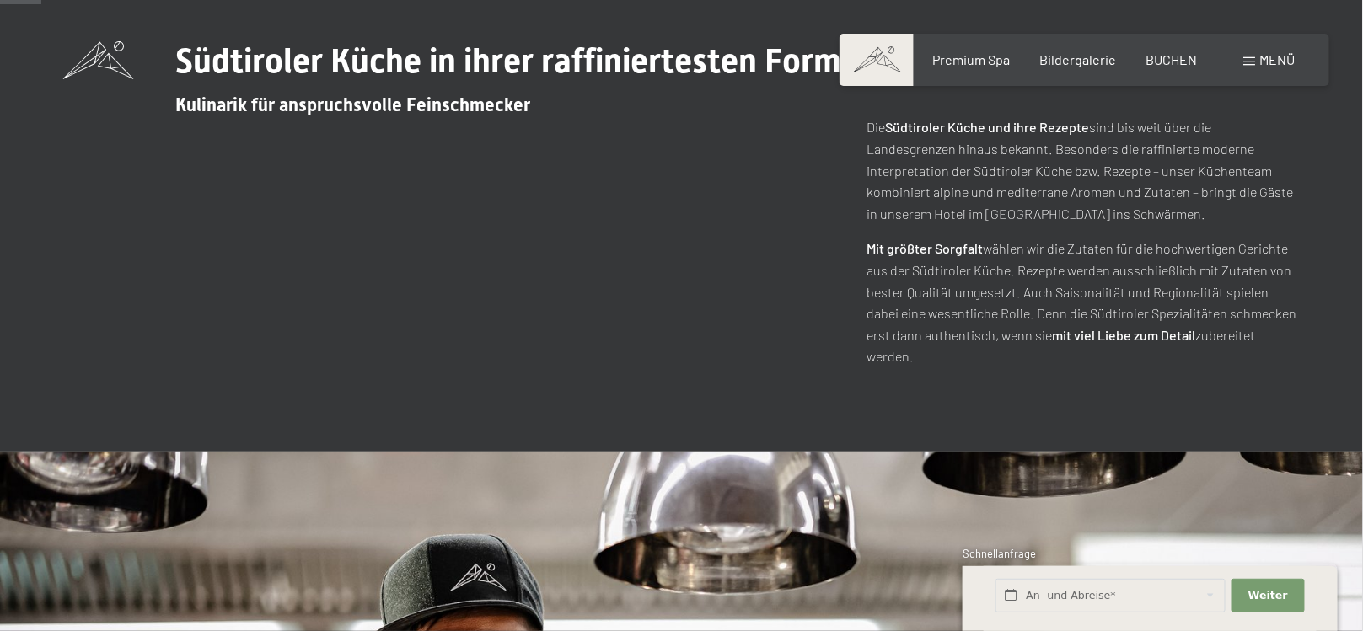
scroll to position [0, 0]
